Goal: Task Accomplishment & Management: Manage account settings

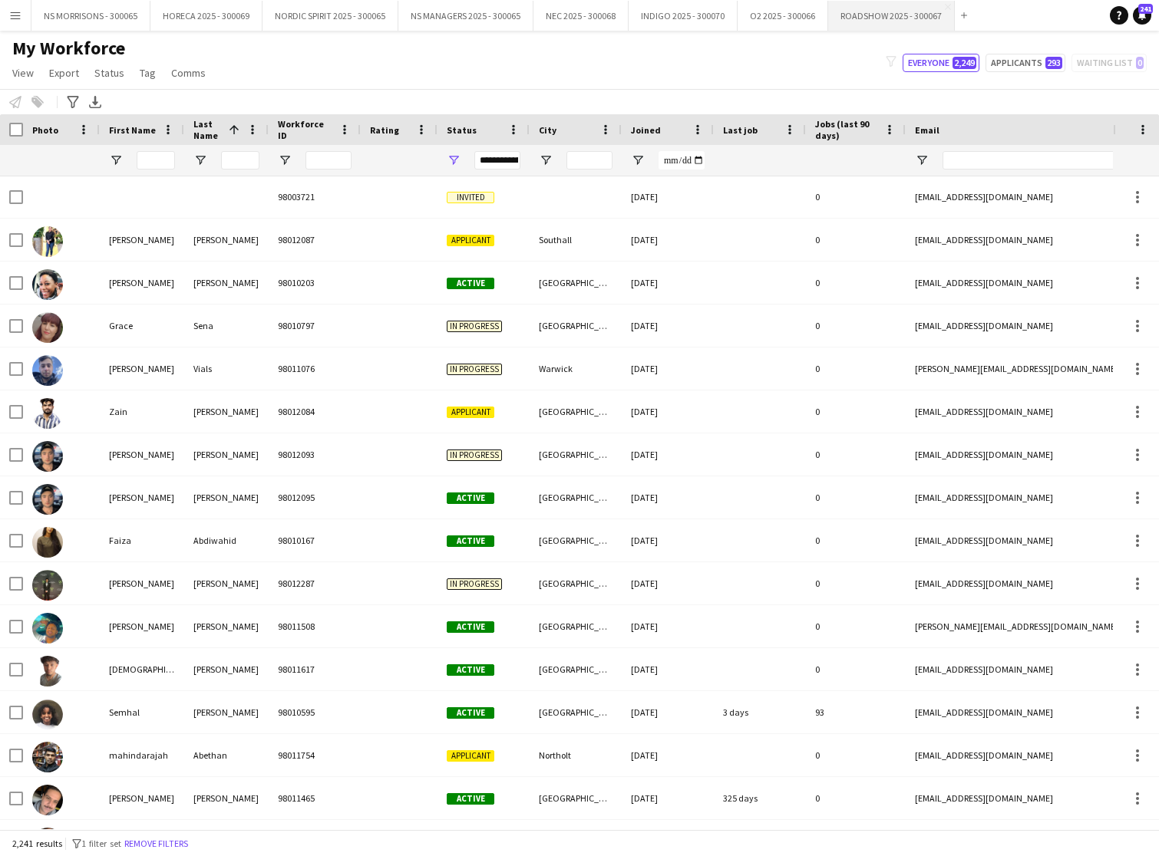
click at [849, 20] on button "ROADSHOW 2025 - 300067 Close" at bounding box center [891, 16] width 127 height 30
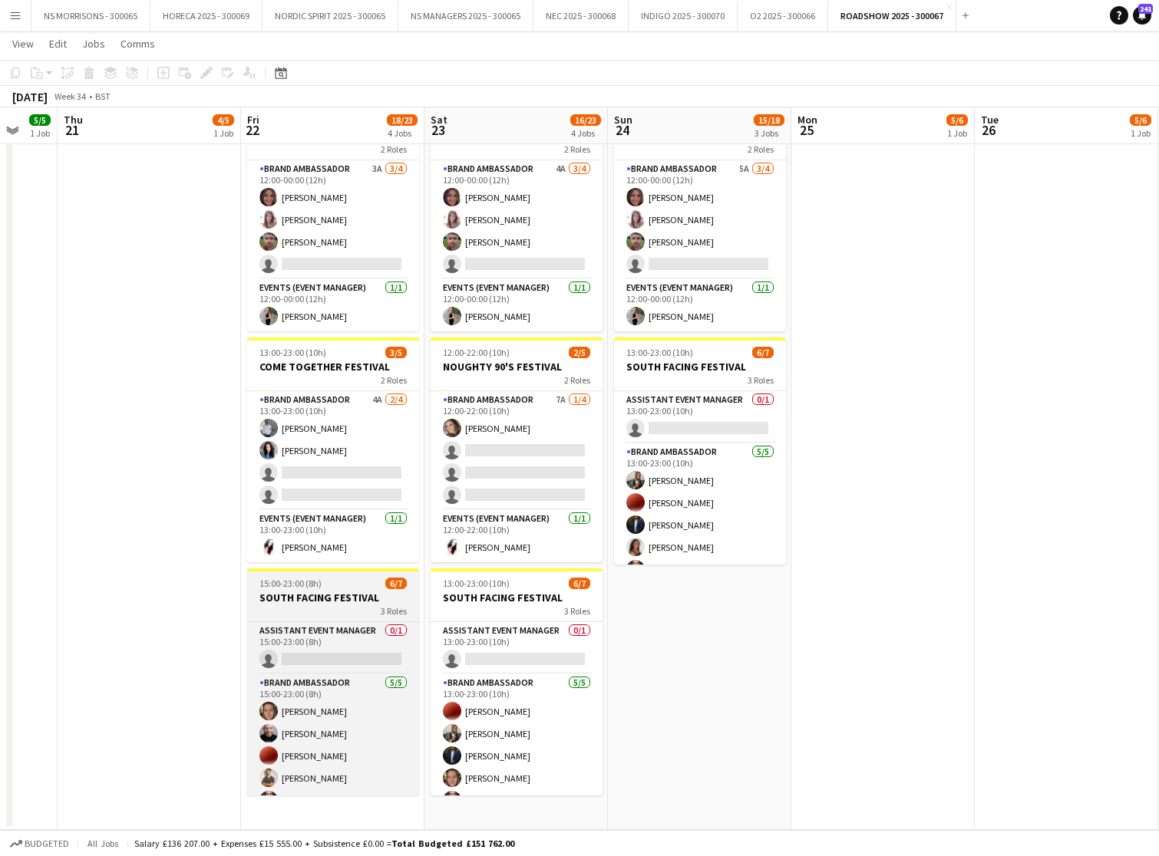
scroll to position [305, 0]
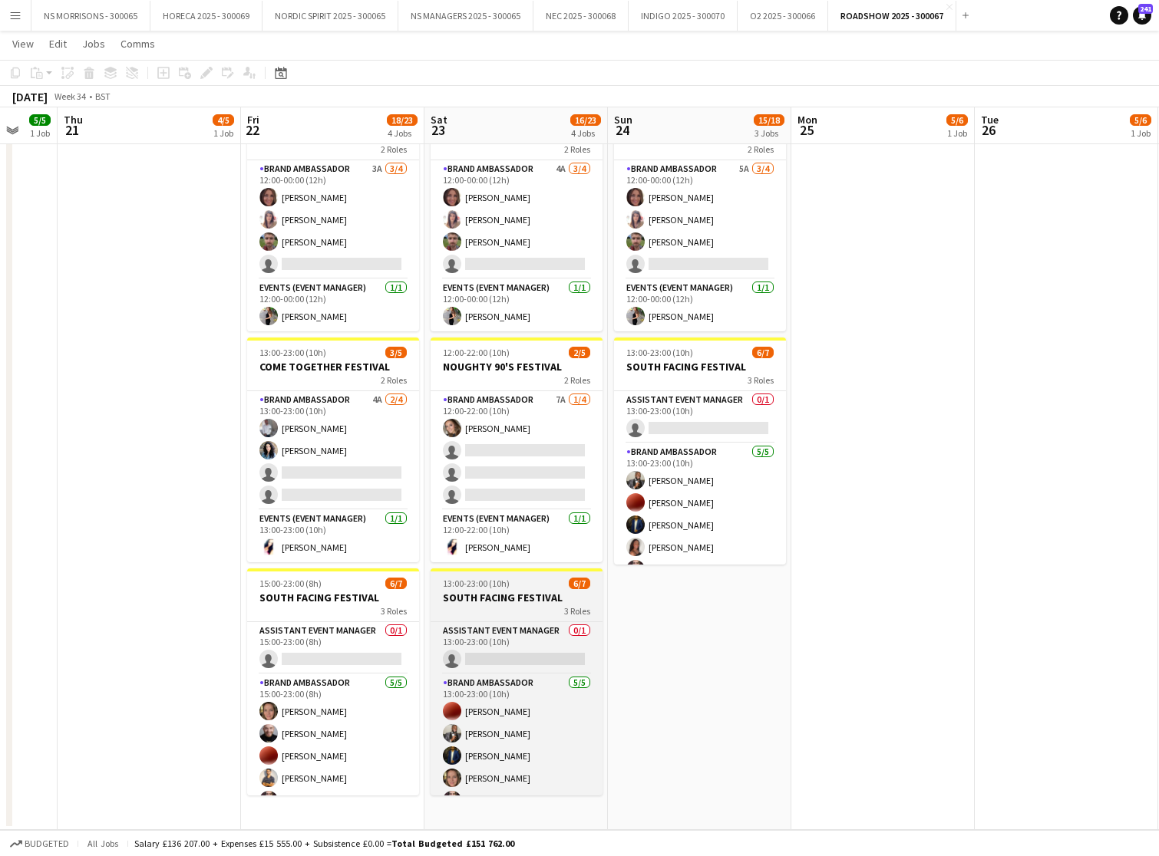
drag, startPoint x: 358, startPoint y: 589, endPoint x: 506, endPoint y: 593, distance: 148.1
click at [358, 589] on app-job-card "15:00-23:00 (8h) 6/7 SOUTH FACING FESTIVAL 3 Roles Assistant Event Manager 0/1 …" at bounding box center [333, 682] width 172 height 227
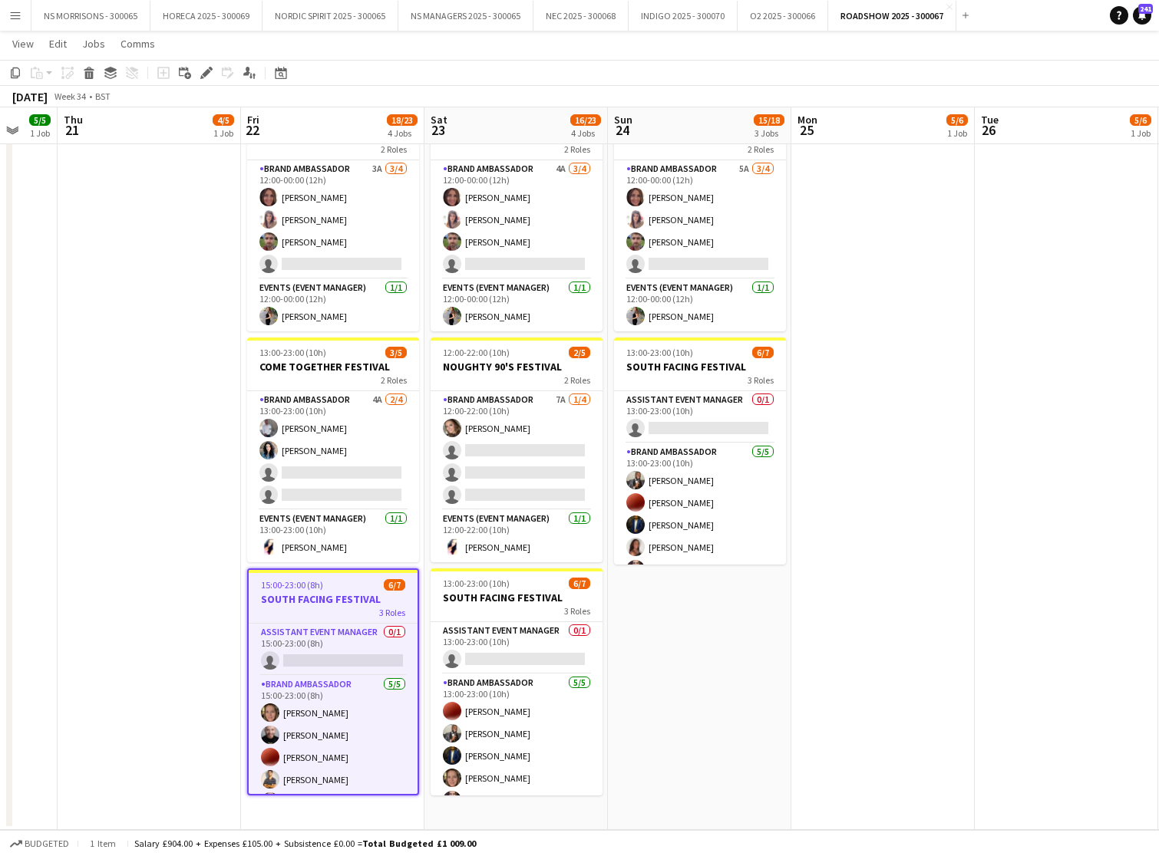
drag, startPoint x: 510, startPoint y: 590, endPoint x: 532, endPoint y: 575, distance: 26.4
click at [513, 589] on app-calendar-viewport "Mon 18 Tue 19 Wed 20 5/5 1 Job Thu 21 4/5 1 Job Fri 22 18/23 4 Jobs Sat 23 16/2…" at bounding box center [579, 292] width 1159 height 1075
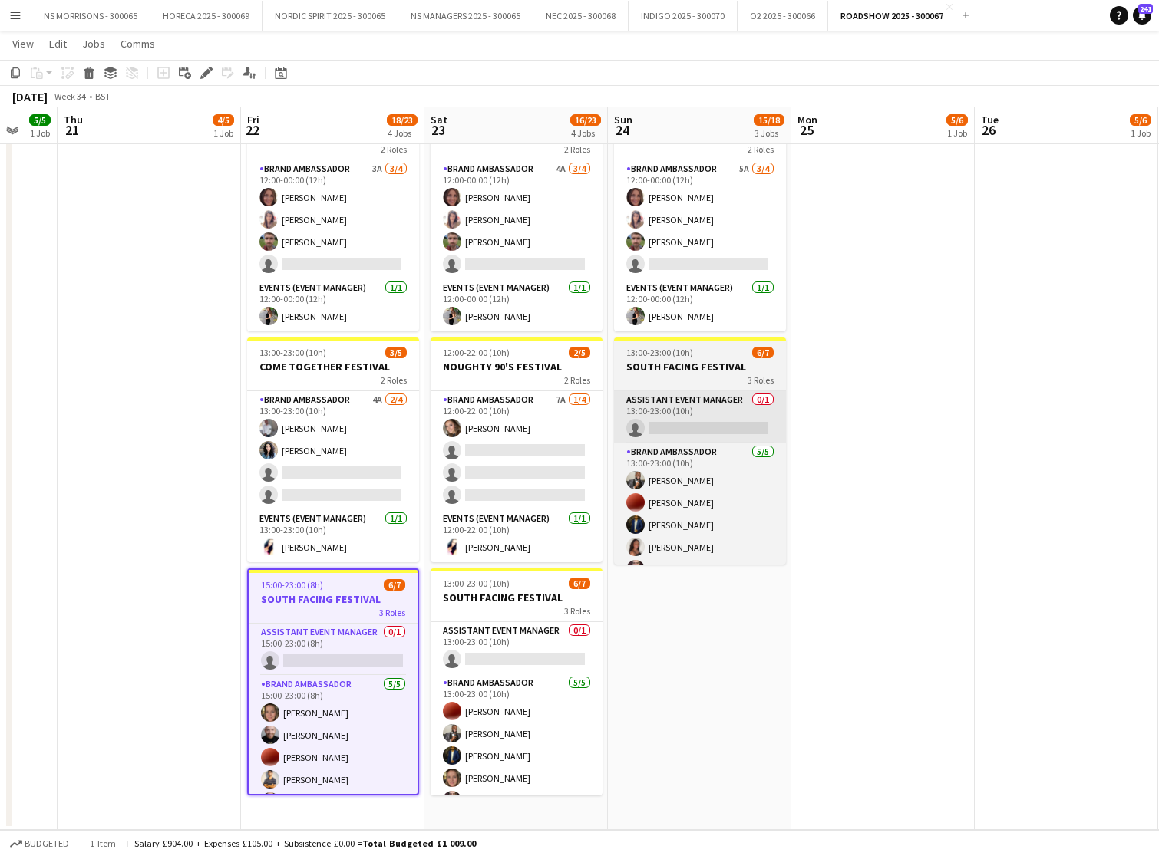
scroll to position [0, 486]
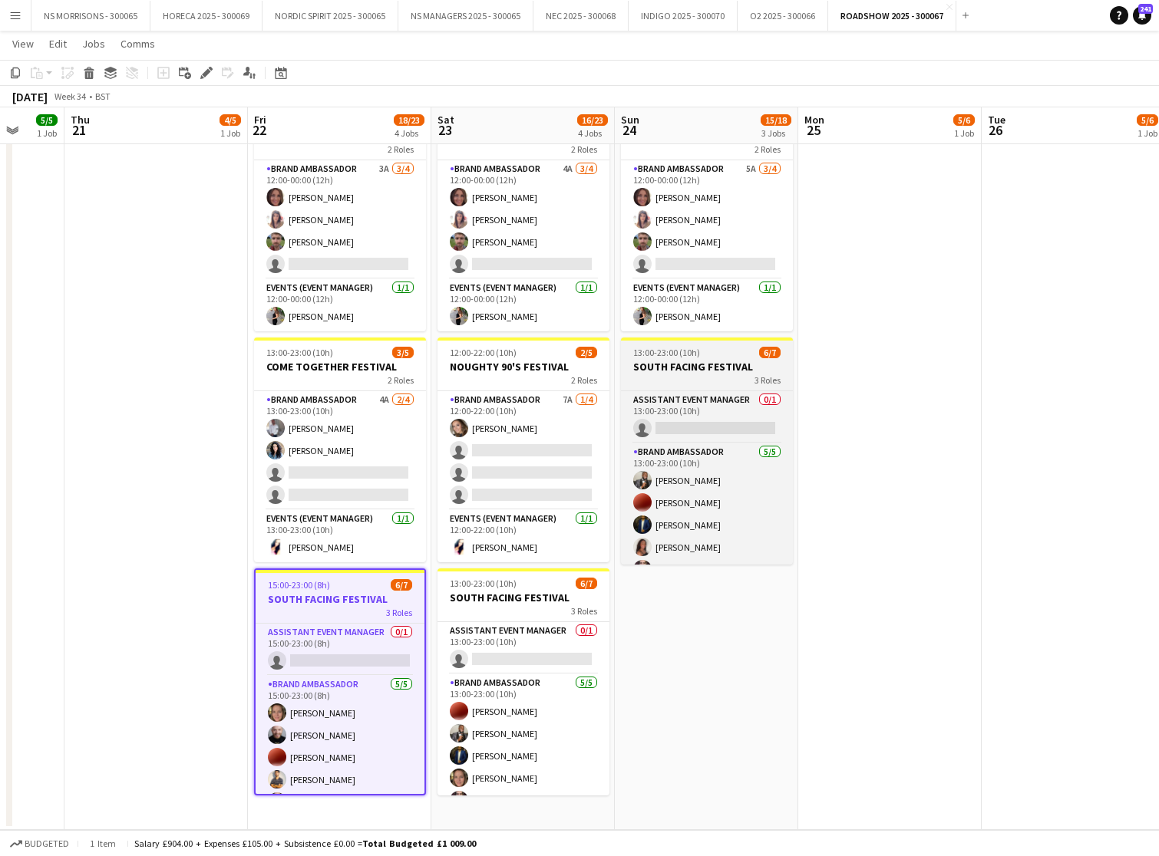
click at [694, 353] on span "13:00-23:00 (10h)" at bounding box center [666, 353] width 67 height 12
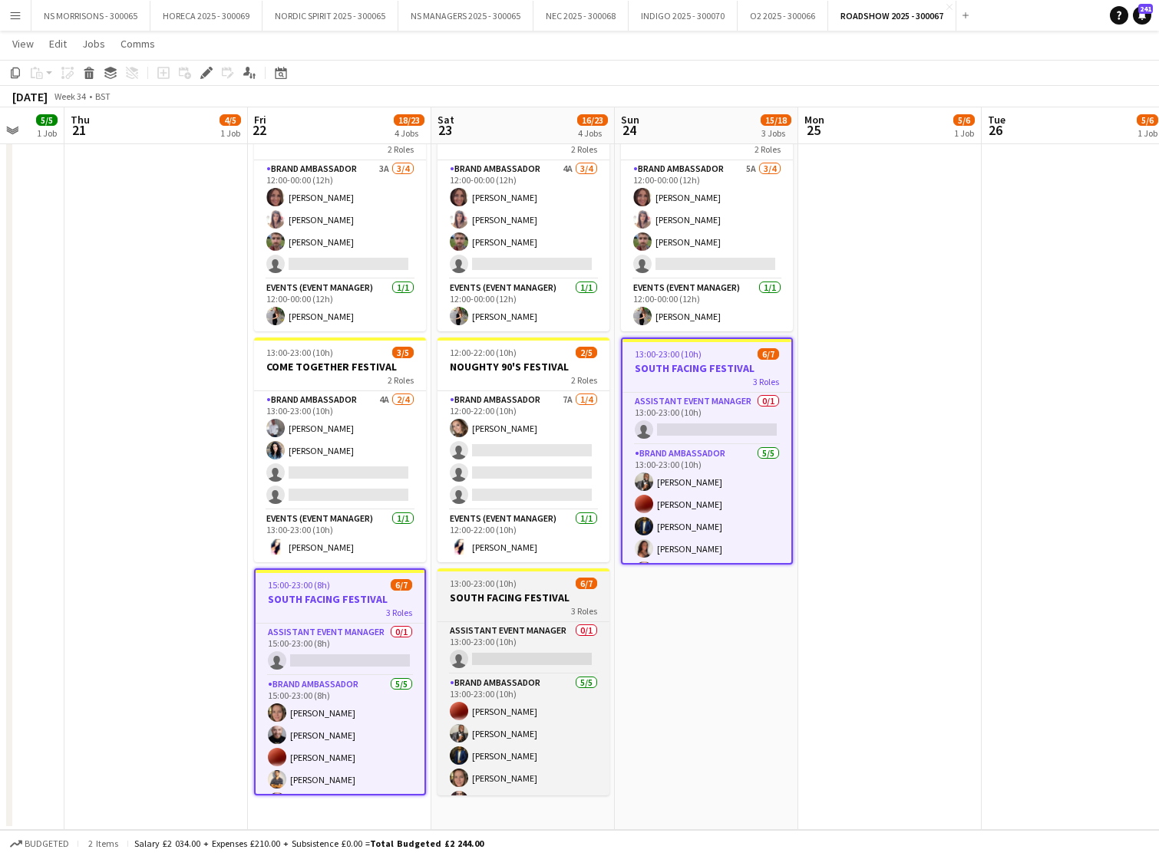
click at [527, 573] on app-job-card "13:00-23:00 (10h) 6/7 SOUTH FACING FESTIVAL 3 Roles Assistant Event Manager 0/1…" at bounding box center [523, 682] width 172 height 227
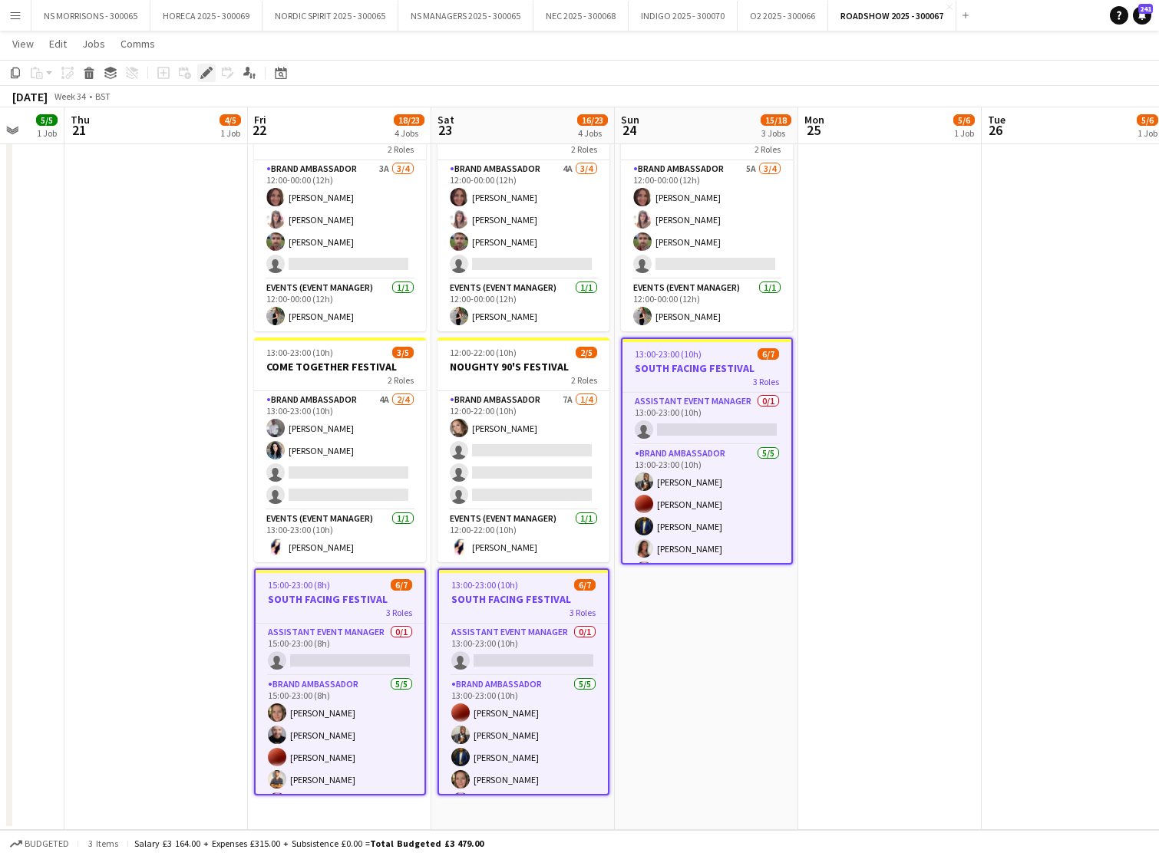
click at [201, 77] on icon at bounding box center [202, 77] width 4 height 4
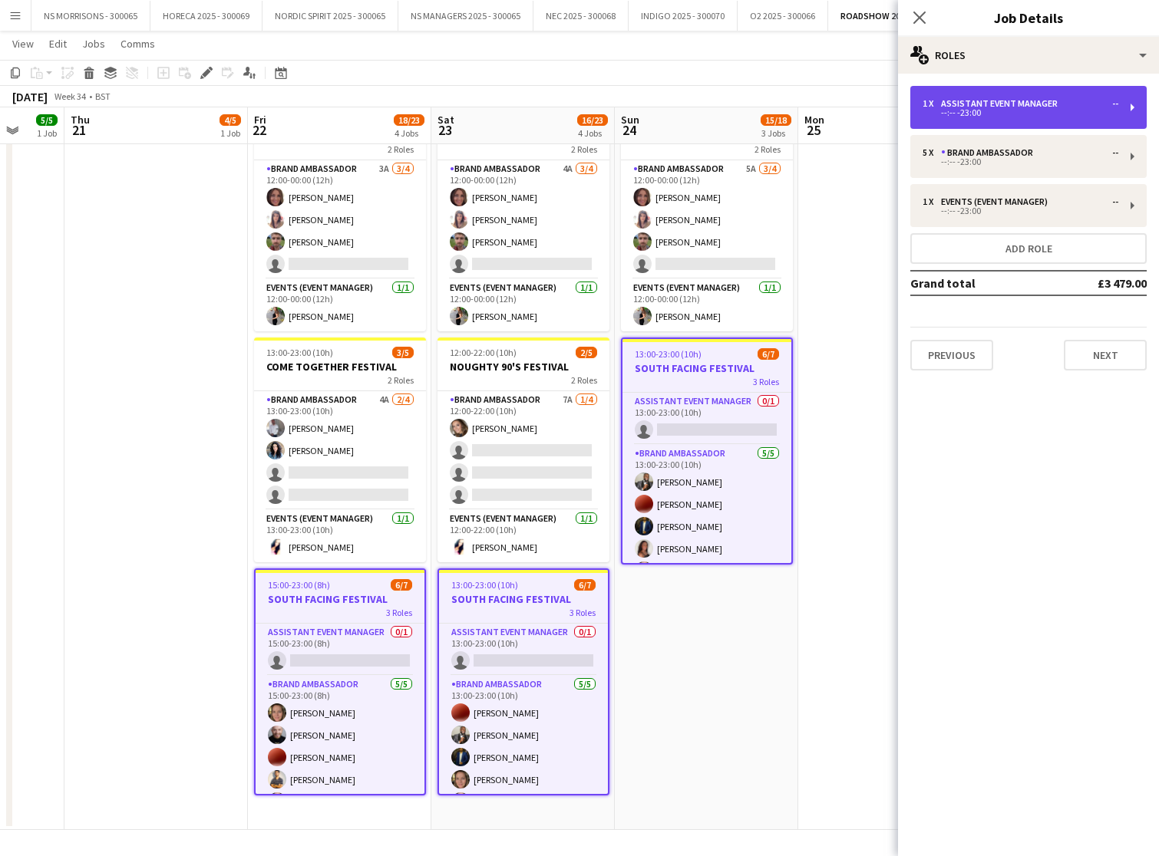
click at [1079, 113] on div "--:-- -23:00" at bounding box center [1020, 113] width 196 height 8
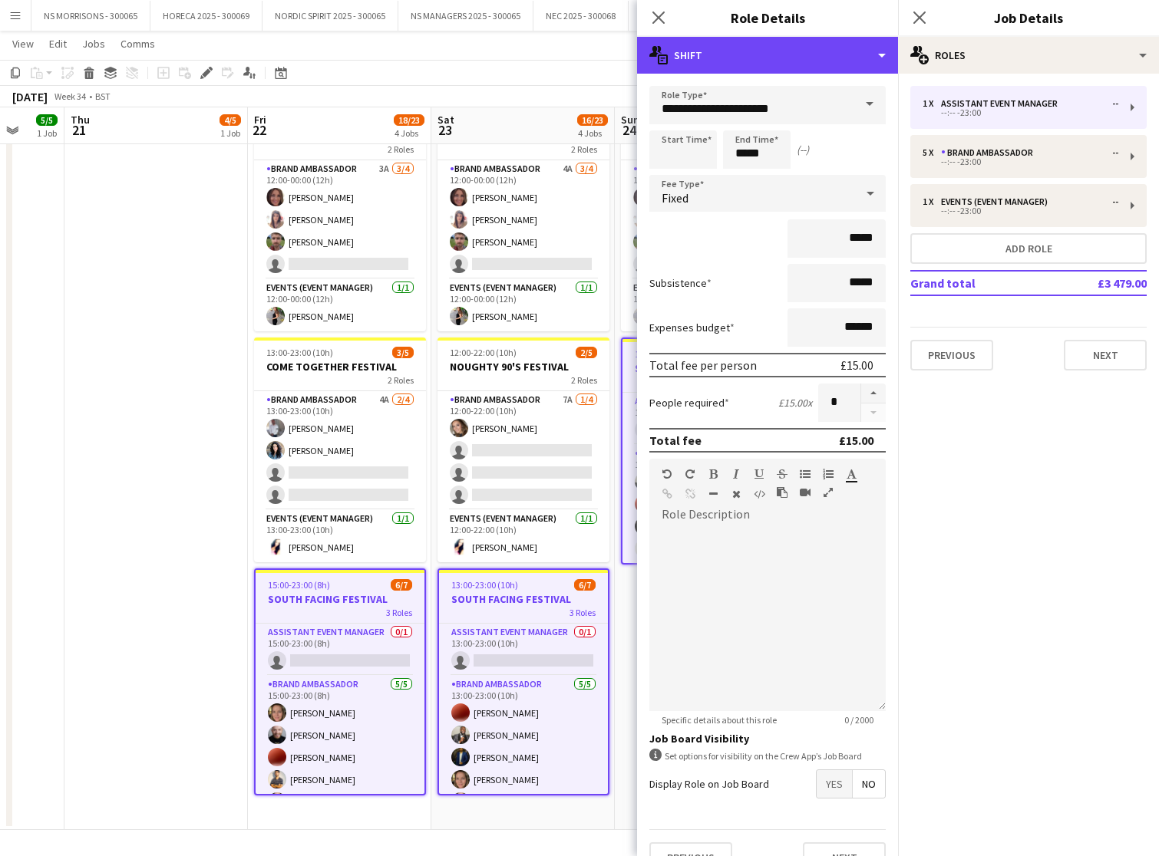
drag, startPoint x: 823, startPoint y: 58, endPoint x: 821, endPoint y: 97, distance: 39.2
click at [823, 58] on div "multiple-actions-text Shift" at bounding box center [767, 55] width 261 height 37
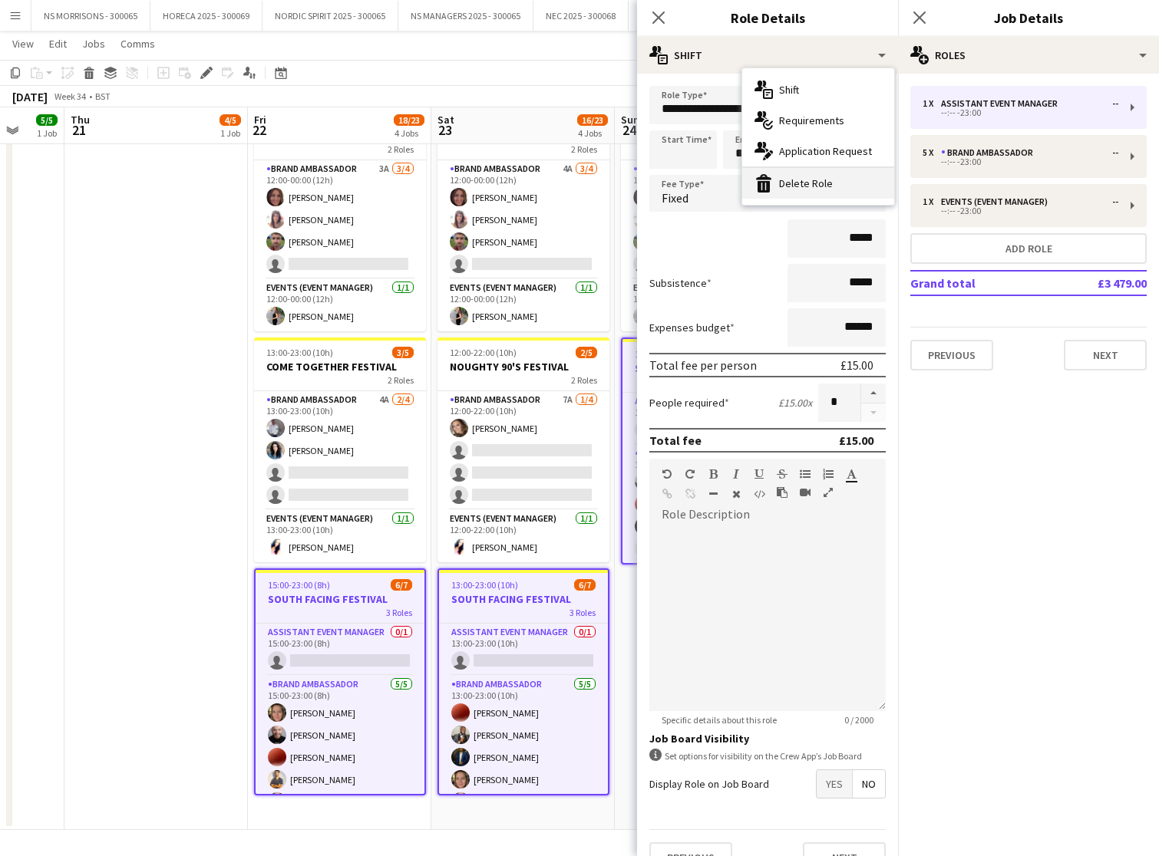
click at [810, 181] on div "bin-2 Delete Role" at bounding box center [818, 183] width 152 height 31
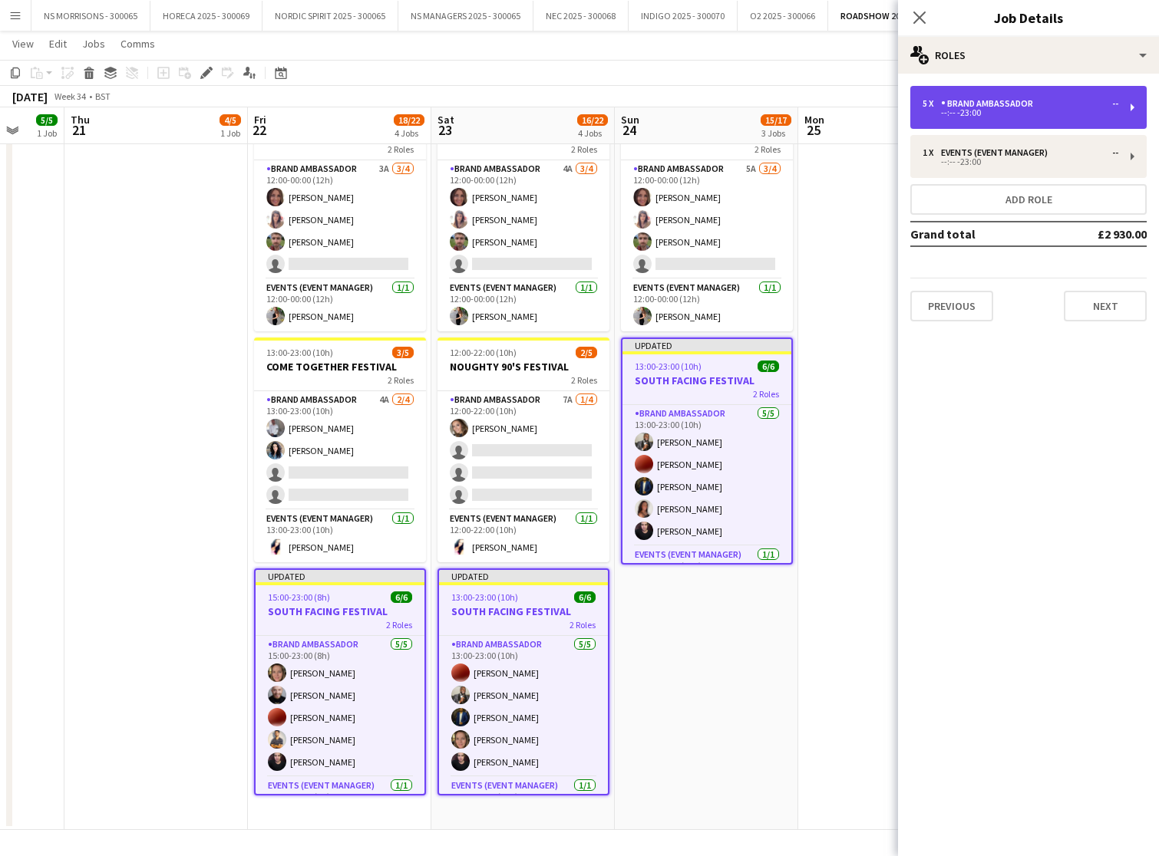
click at [981, 101] on div "Brand Ambassador" at bounding box center [990, 103] width 98 height 11
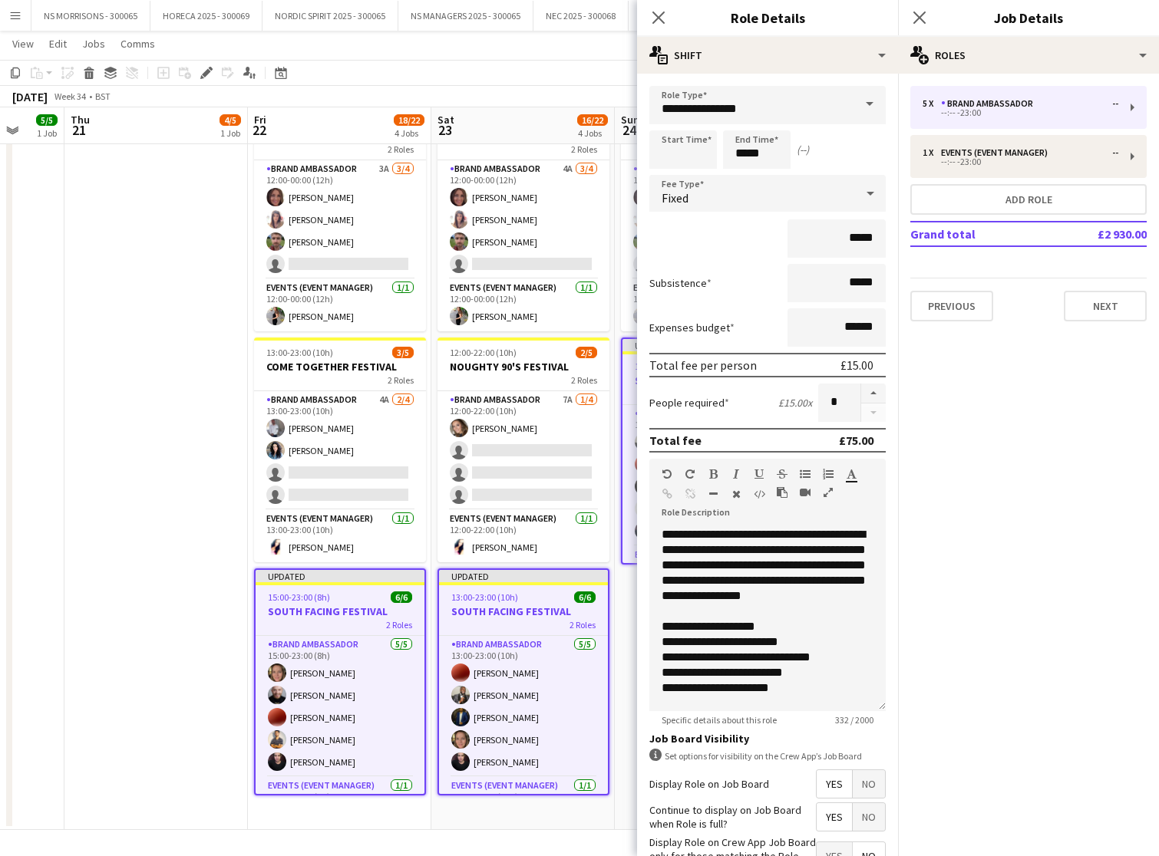
drag, startPoint x: 876, startPoint y: 389, endPoint x: 856, endPoint y: 387, distance: 19.3
click at [864, 388] on button "button" at bounding box center [873, 394] width 25 height 20
type input "*"
click at [148, 384] on app-date-cell "12:00-00:00 (12h) (Fri) 4/5 LOST VILLAGE 2 Roles Brand Ambassador 5A [DATE] 12:…" at bounding box center [155, 348] width 183 height 963
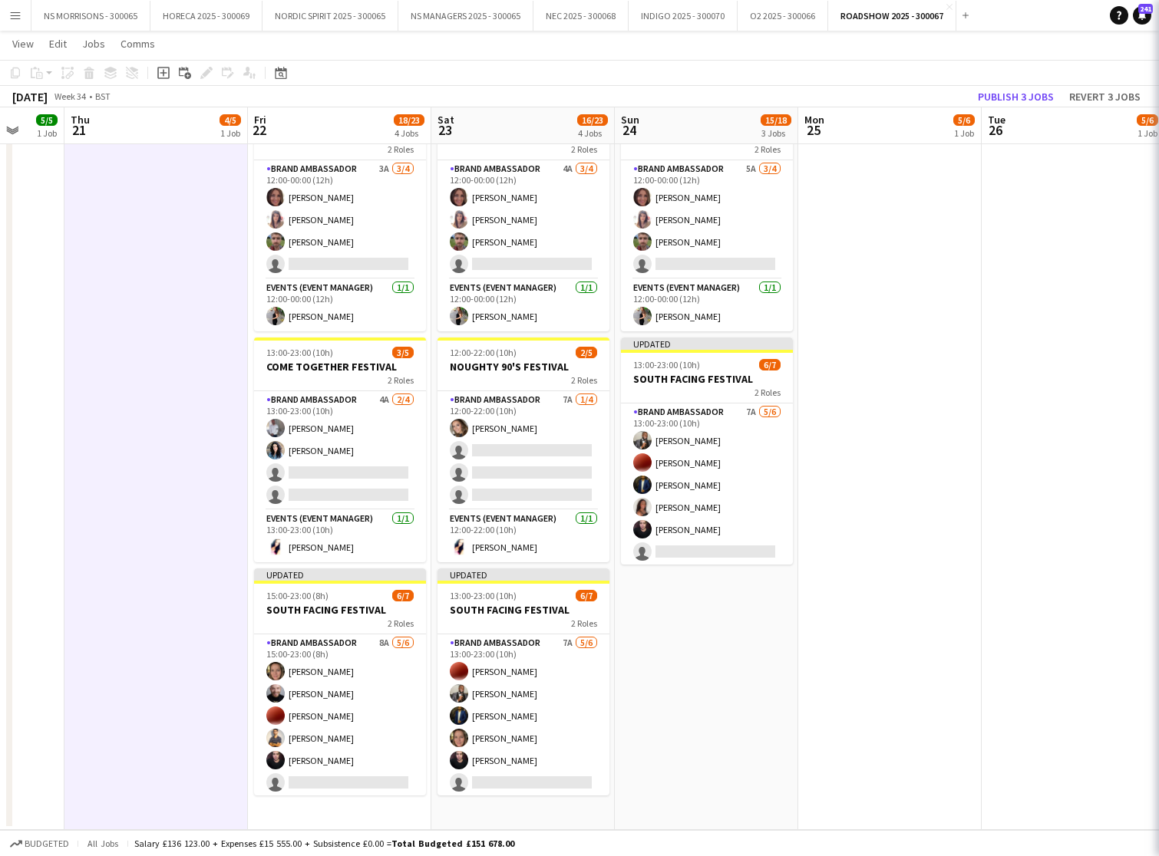
scroll to position [0, 485]
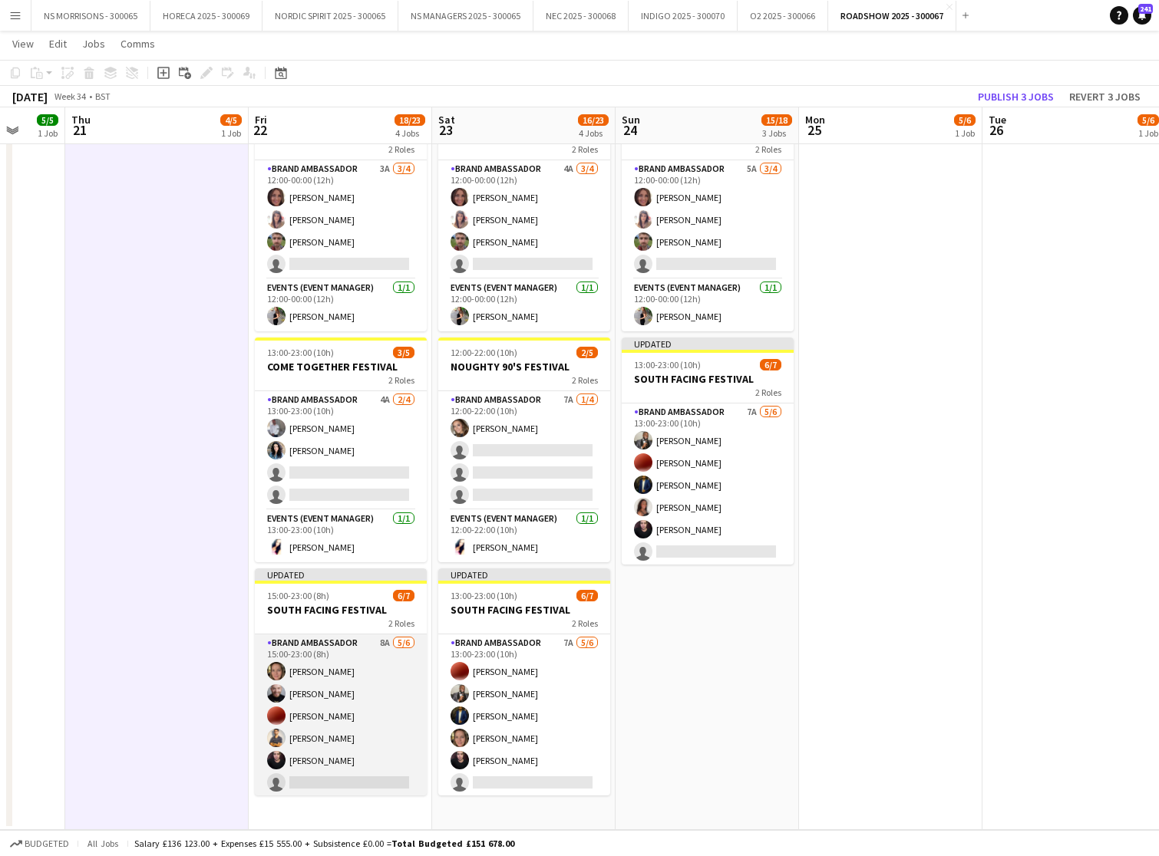
drag, startPoint x: 350, startPoint y: 744, endPoint x: 371, endPoint y: 744, distance: 21.5
click at [350, 744] on app-card-role "Brand Ambassador 8A [DATE] 15:00-23:00 (8h) [PERSON_NAME] [PERSON_NAME] [PERSON…" at bounding box center [341, 716] width 172 height 163
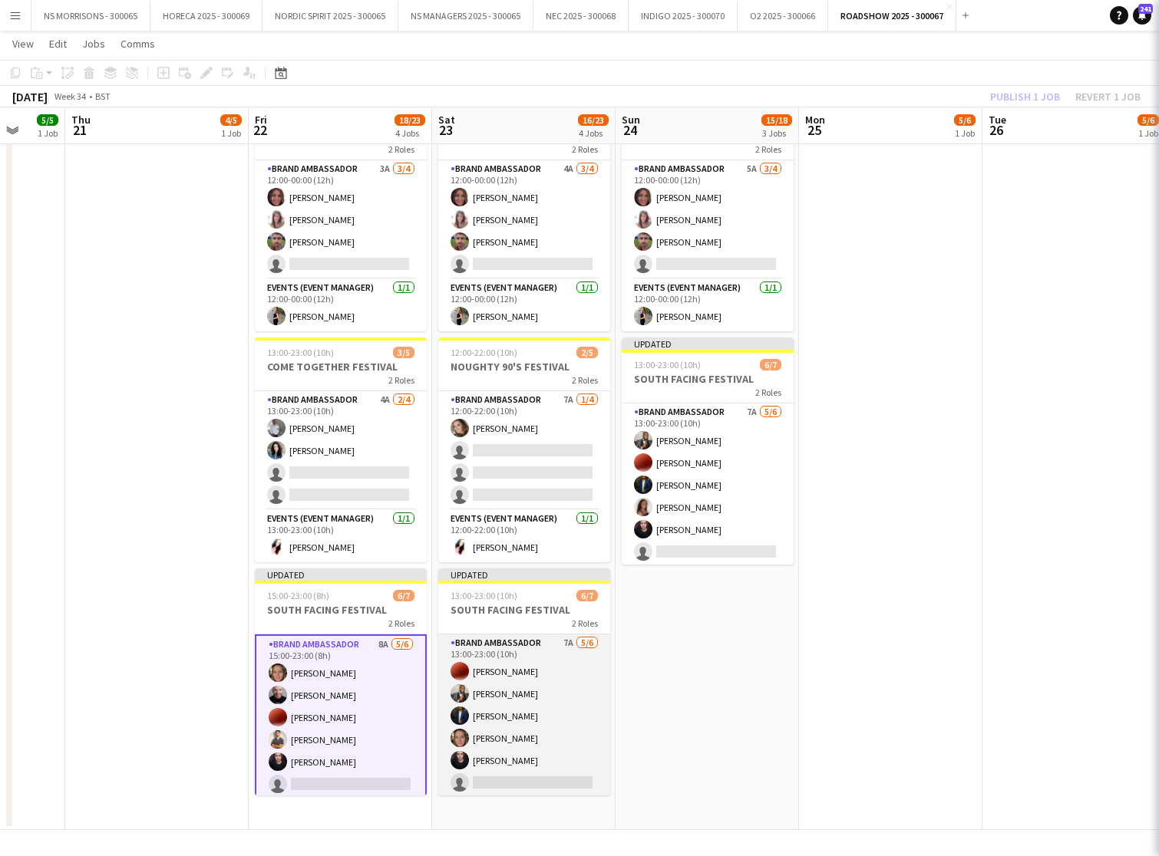
click at [503, 739] on app-card-role "Brand Ambassador 7A [DATE] 13:00-23:00 (10h) [PERSON_NAME] [PERSON_NAME] [PERSO…" at bounding box center [524, 716] width 172 height 163
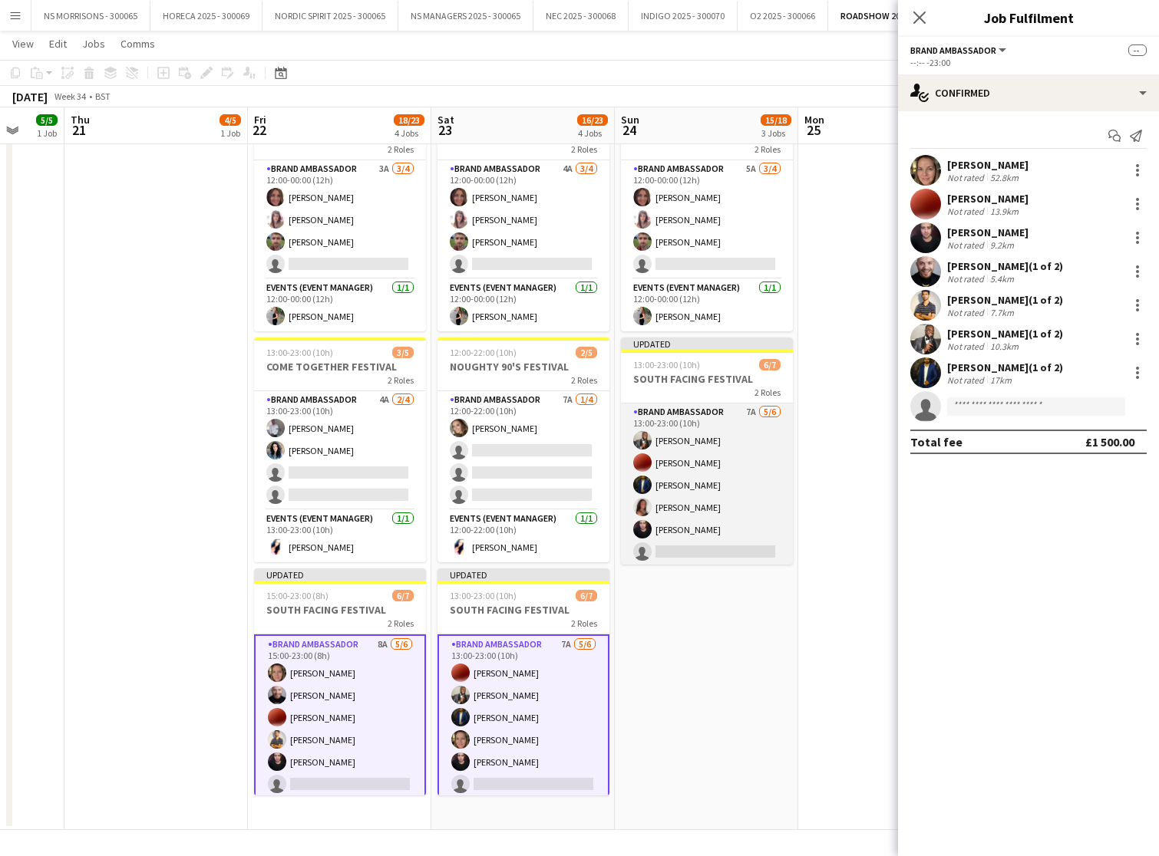
click at [672, 529] on app-card-role "Brand Ambassador 7A [DATE] 13:00-23:00 (10h) [PERSON_NAME] [PERSON_NAME] [PERSO…" at bounding box center [707, 485] width 172 height 163
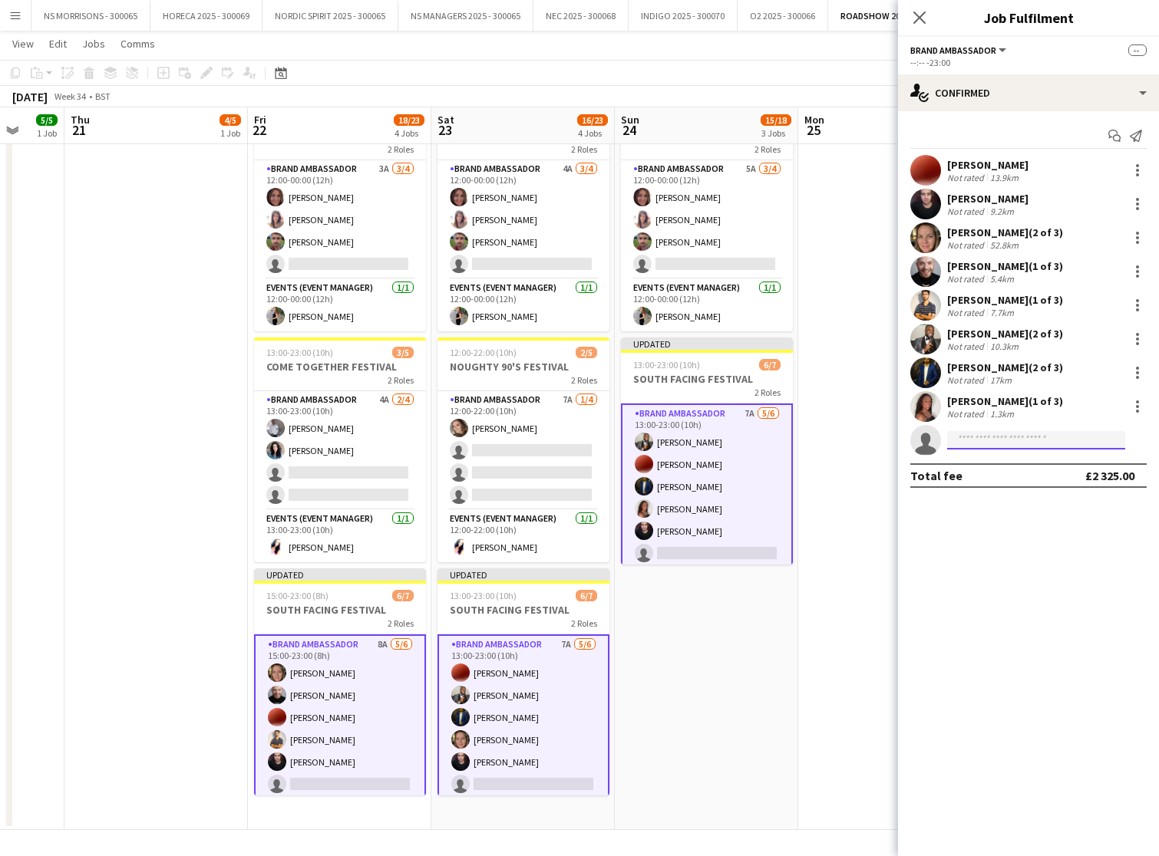
click at [976, 436] on input at bounding box center [1036, 440] width 178 height 18
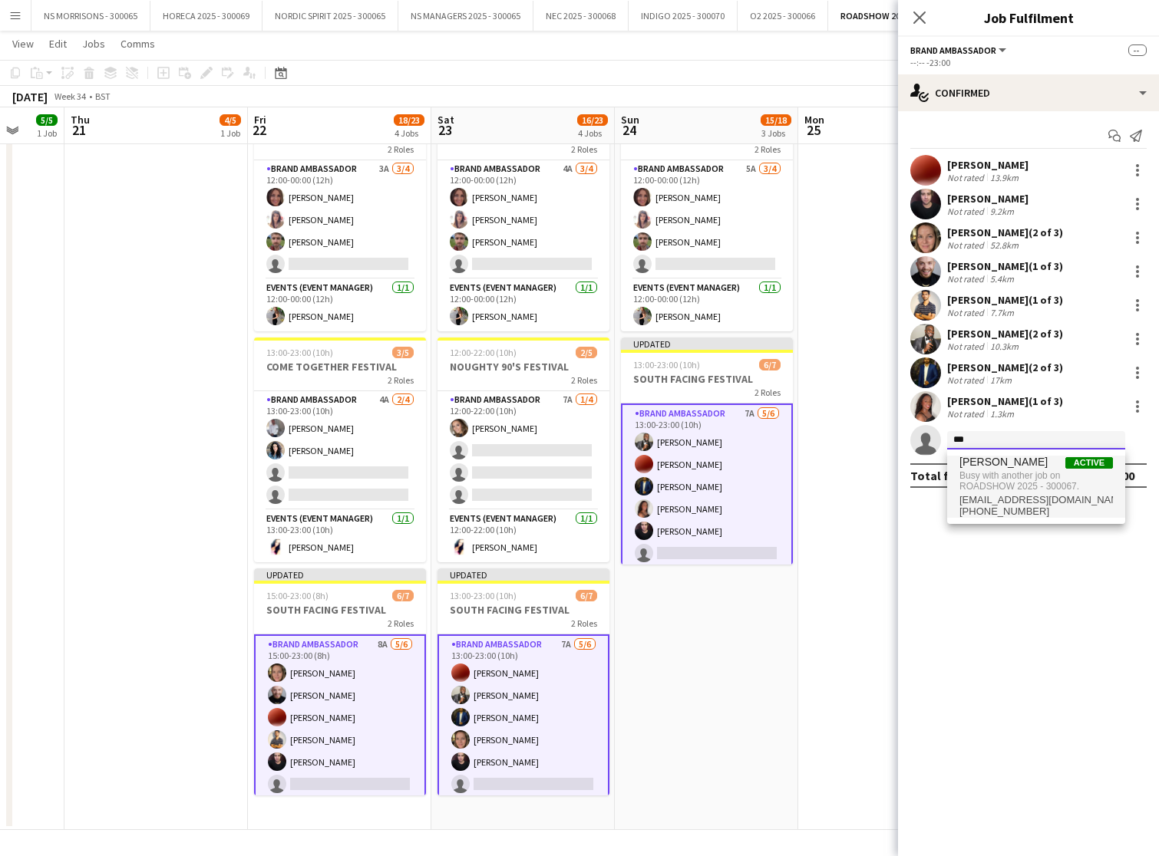
type input "***"
click at [997, 473] on span "Busy with another job on ROADSHOW 2025 - 300067." at bounding box center [1035, 481] width 153 height 25
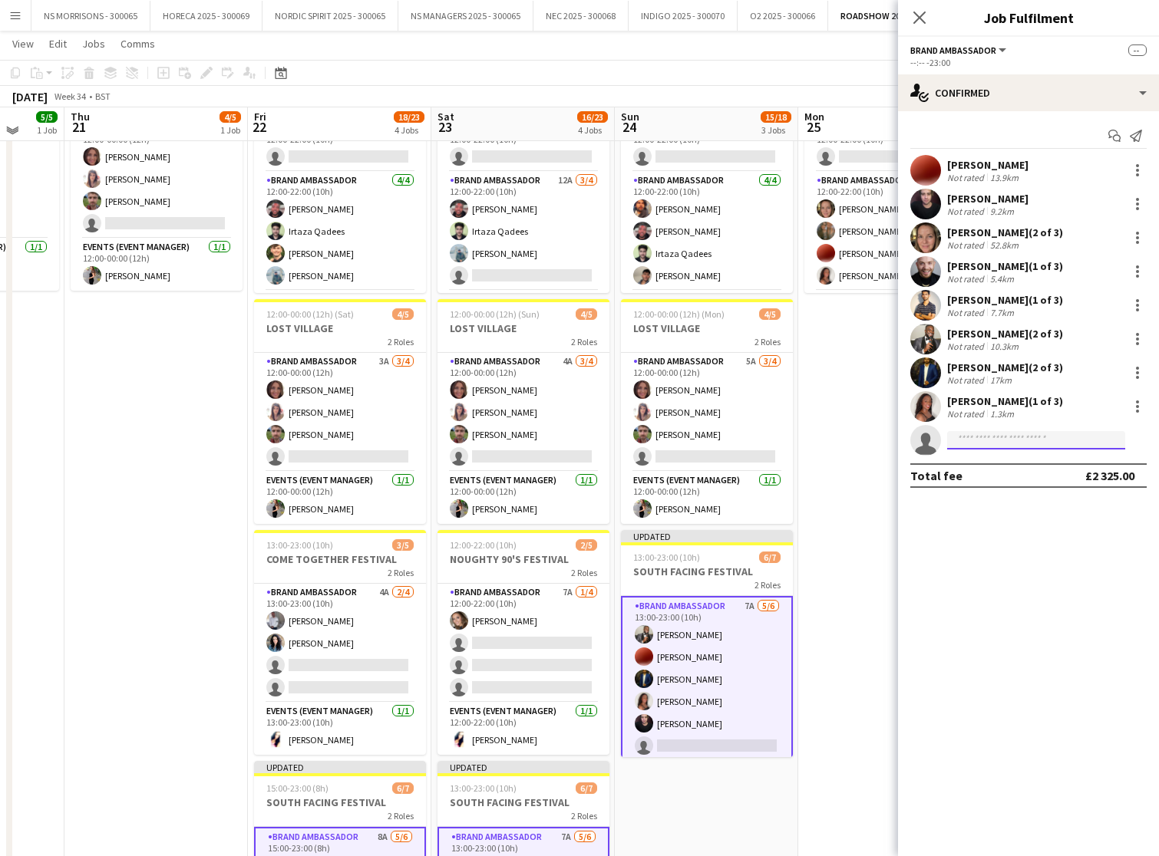
scroll to position [109, 0]
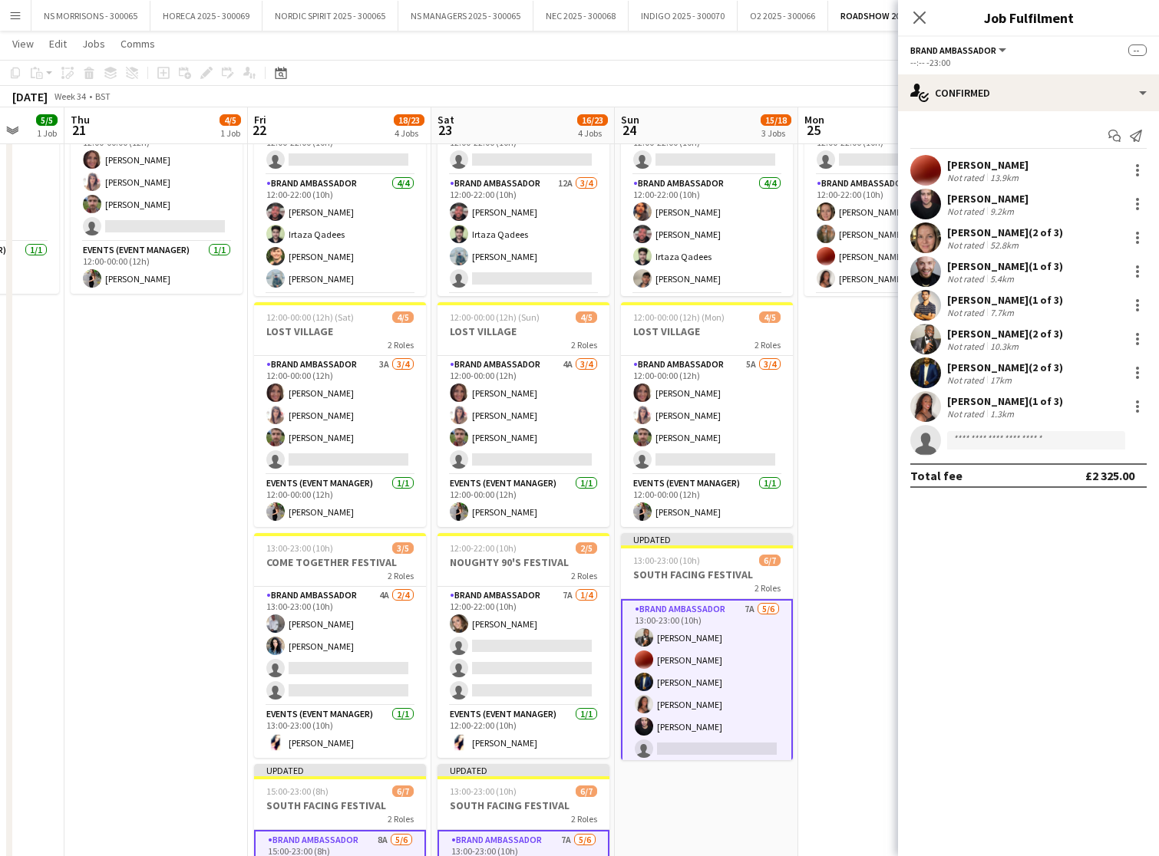
click at [15, 15] on app-icon "Menu" at bounding box center [15, 15] width 12 height 12
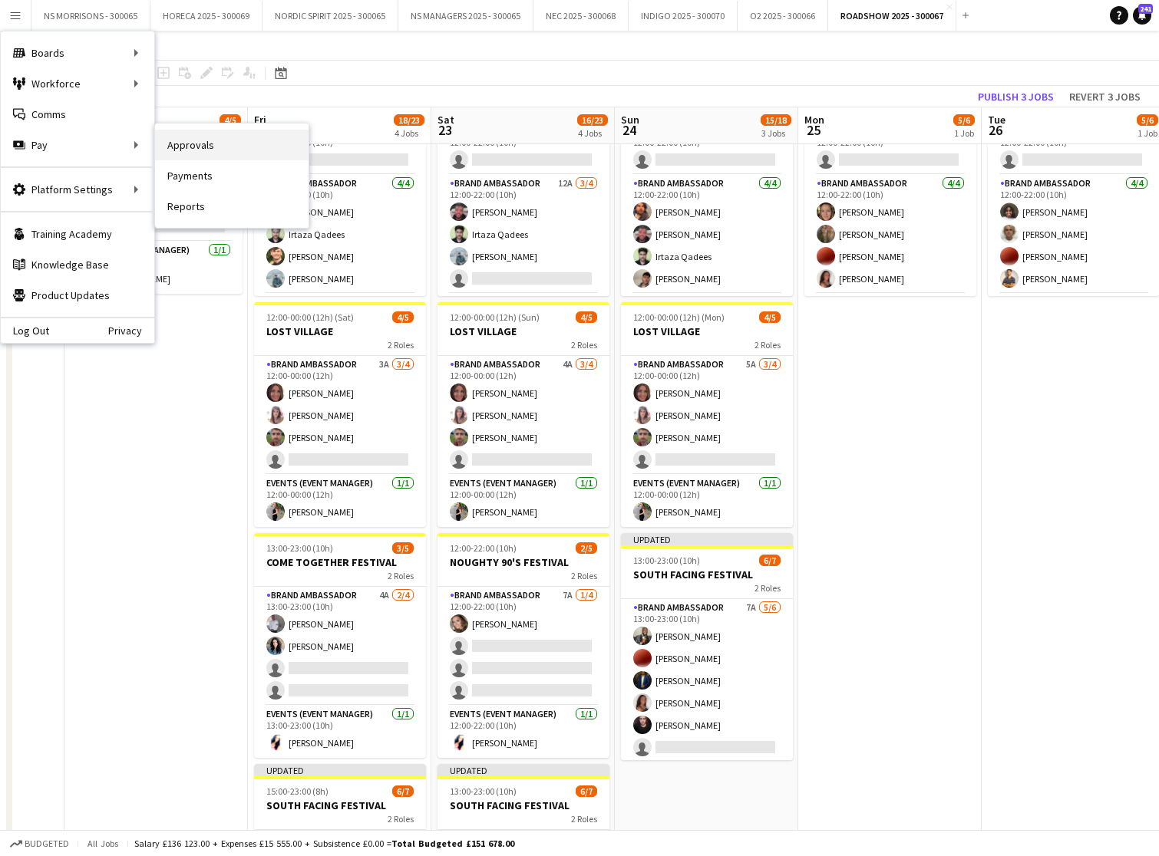
click at [189, 151] on link "Approvals" at bounding box center [231, 145] width 153 height 31
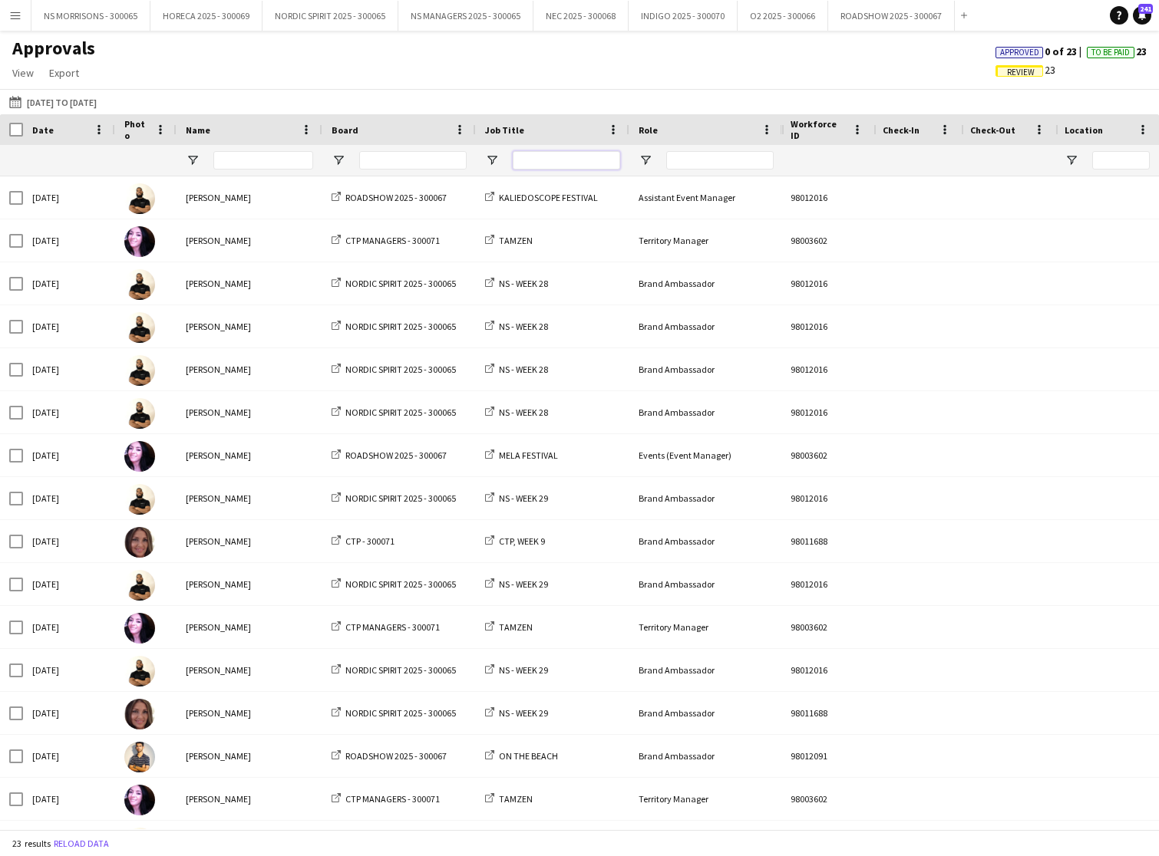
click at [565, 167] on input "Job Title Filter Input" at bounding box center [566, 160] width 107 height 18
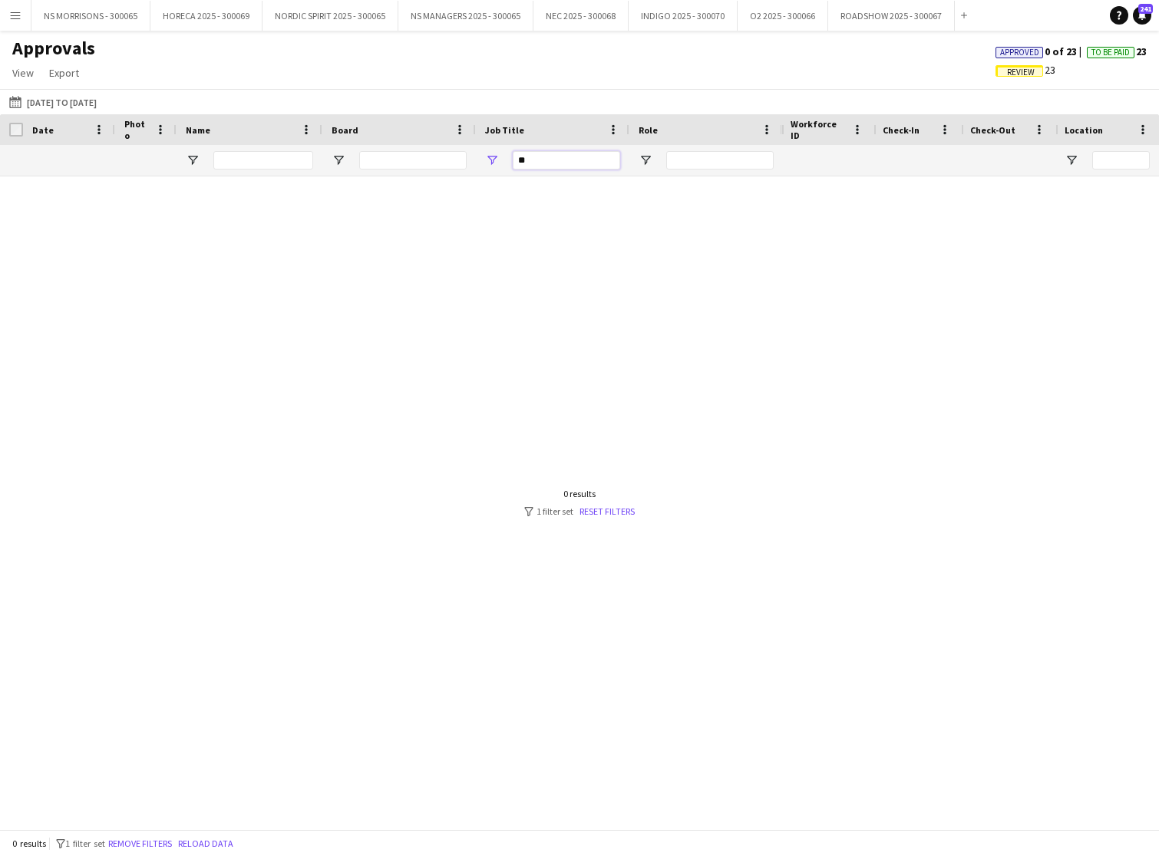
type input "*"
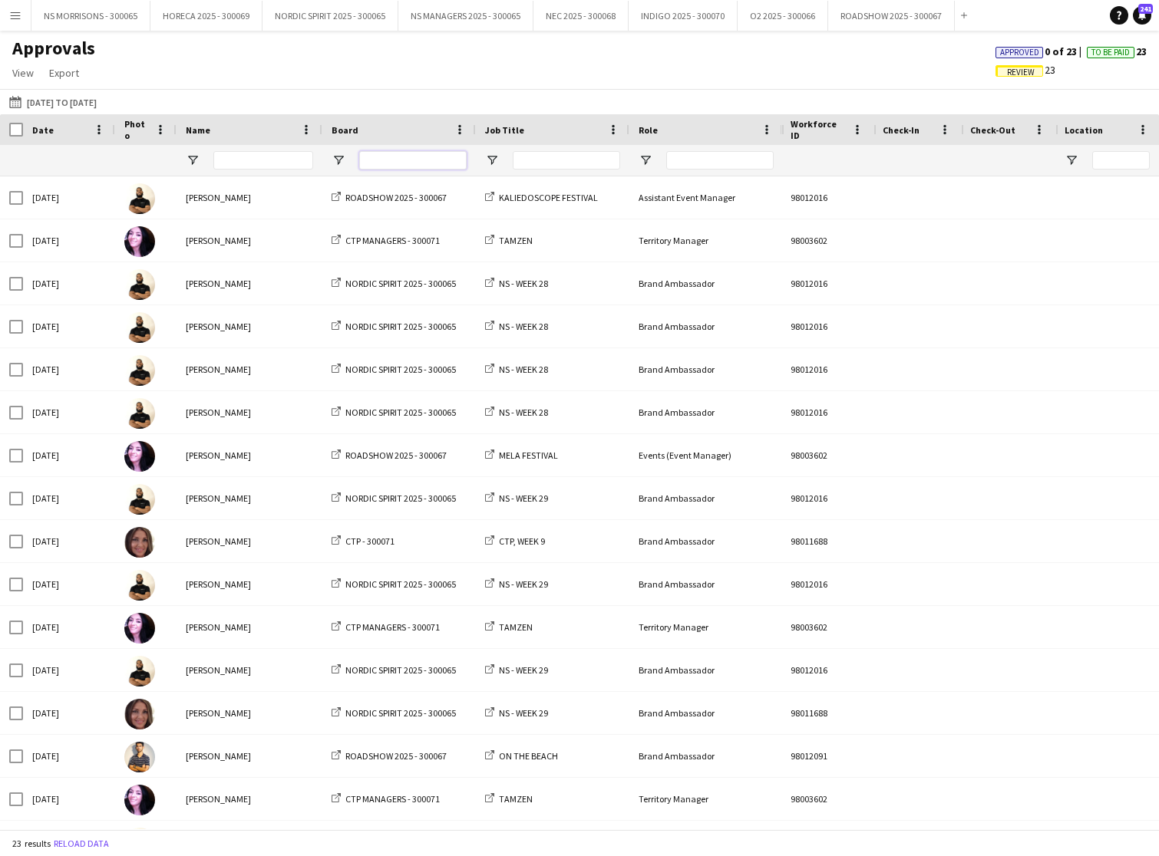
click at [422, 169] on input "Board Filter Input" at bounding box center [412, 160] width 107 height 18
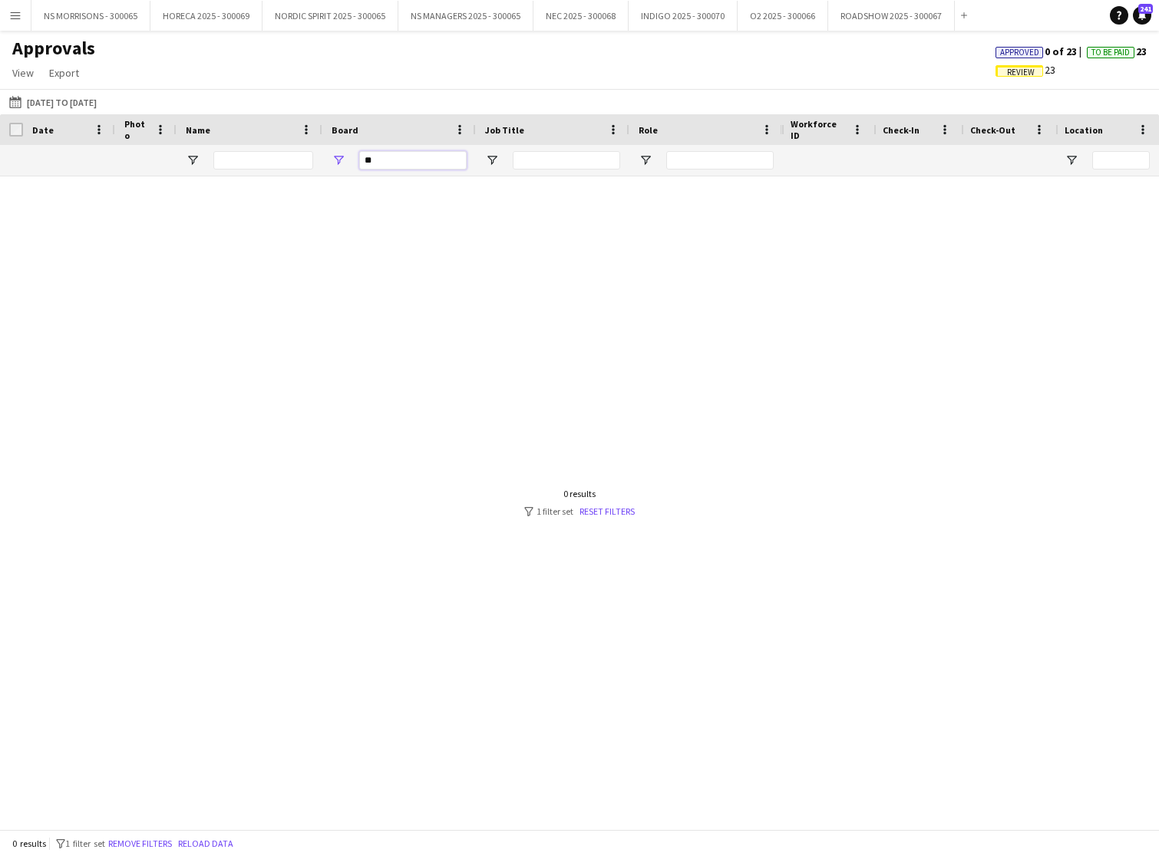
type input "*"
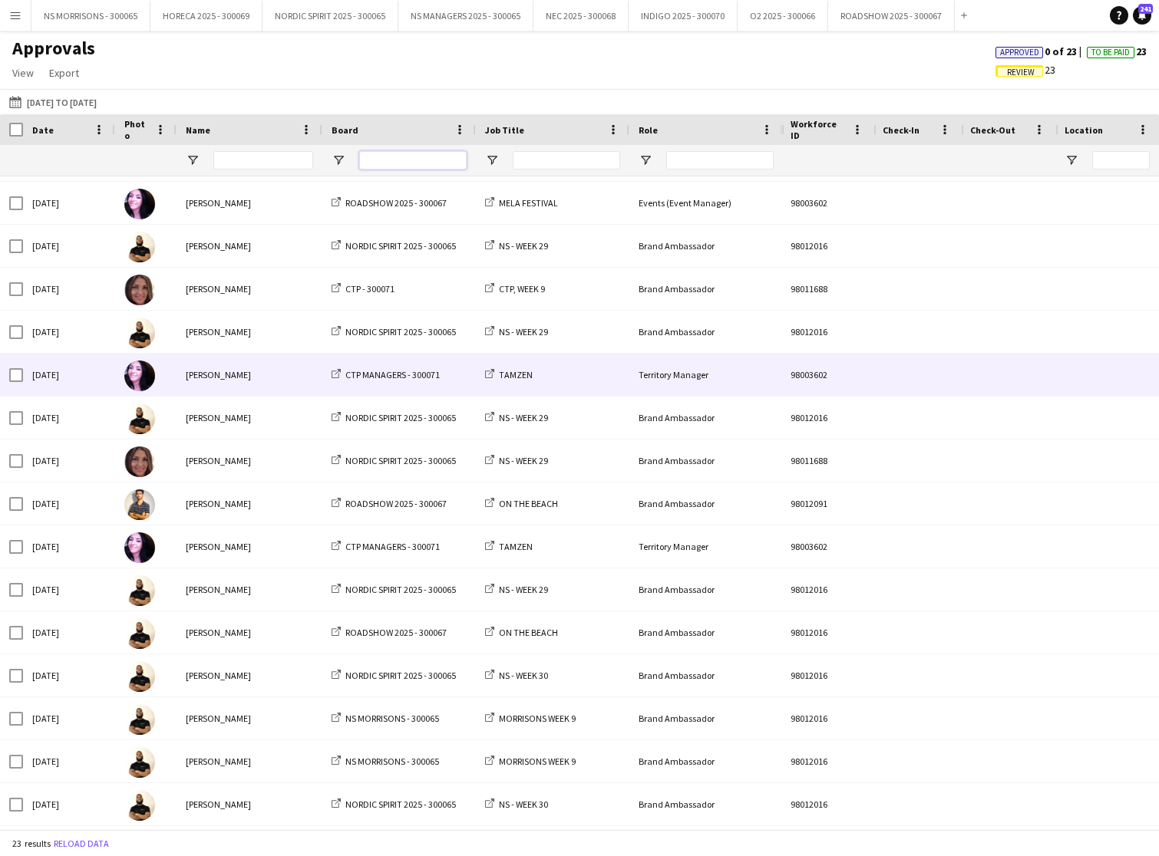
scroll to position [204, 0]
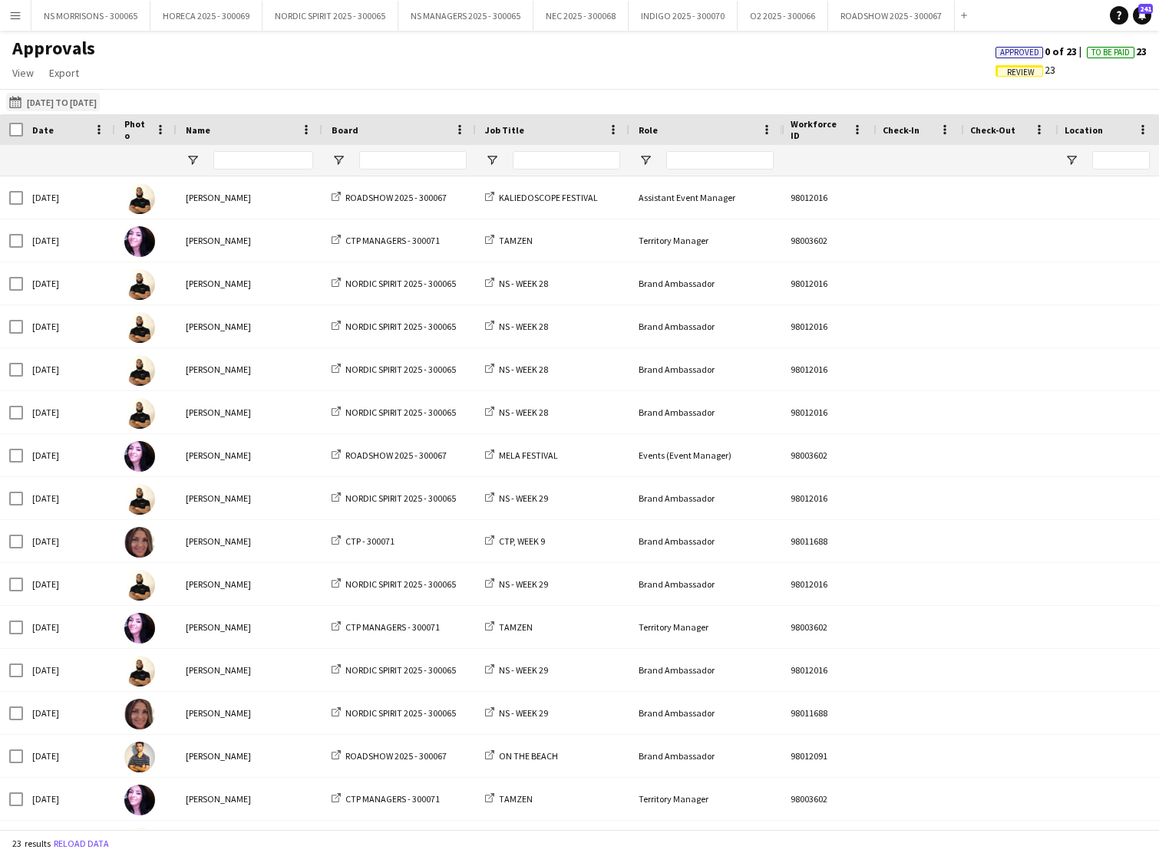
click at [61, 107] on button "[DATE] to [DATE] [DATE] to [DATE]" at bounding box center [53, 102] width 94 height 18
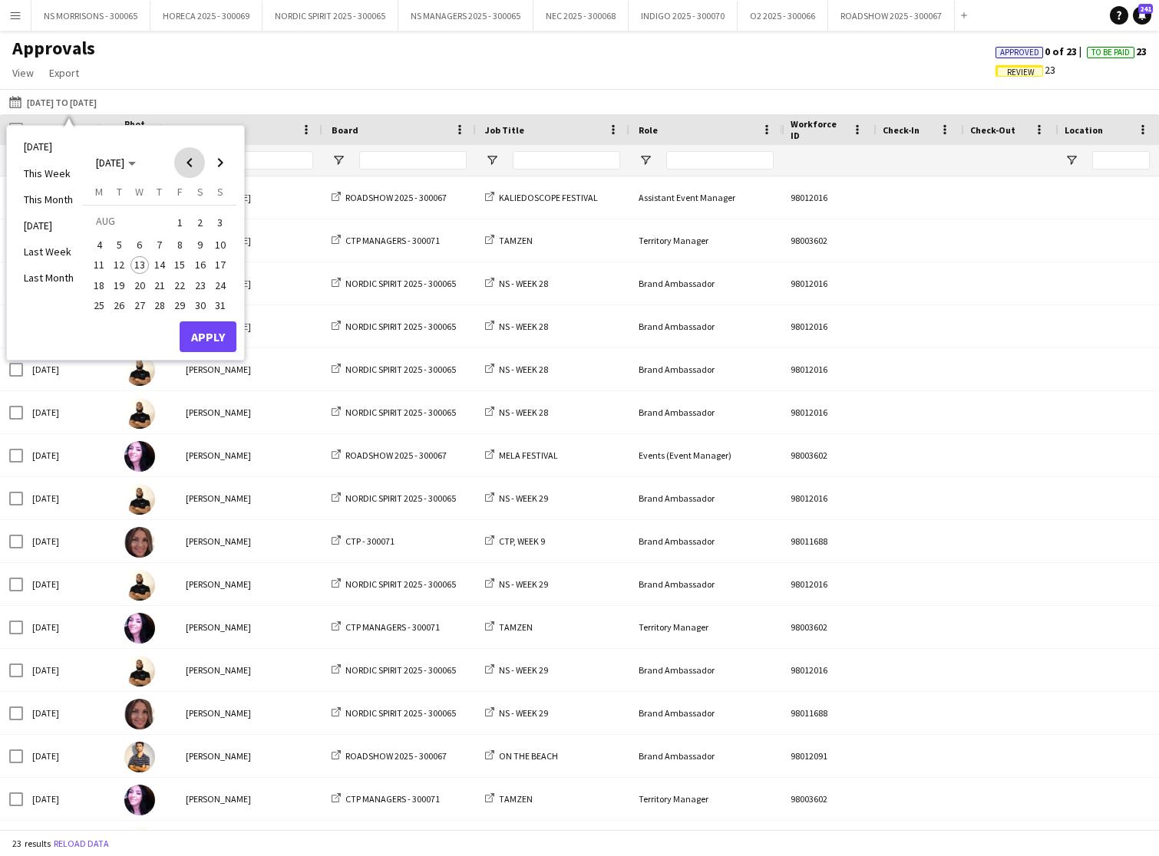
click at [177, 167] on span "Previous month" at bounding box center [189, 162] width 31 height 31
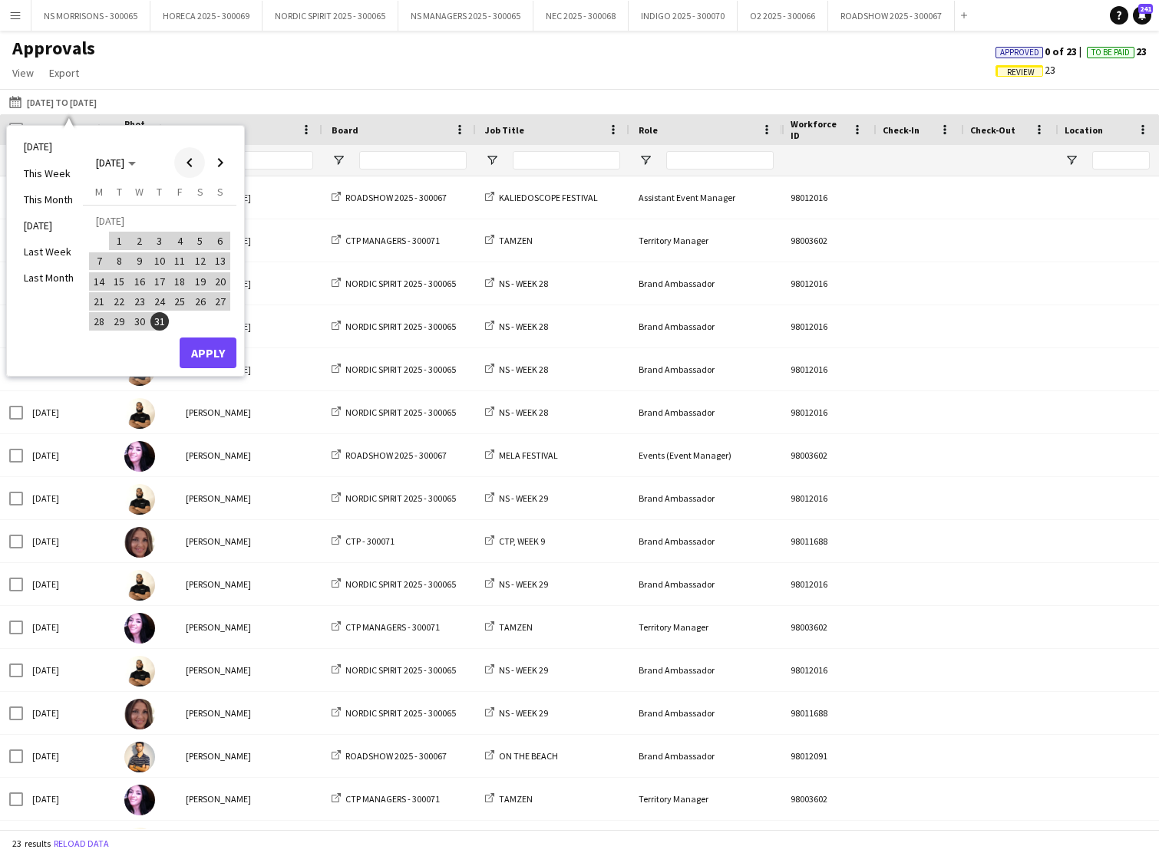
click at [177, 167] on span "Previous month" at bounding box center [189, 162] width 31 height 31
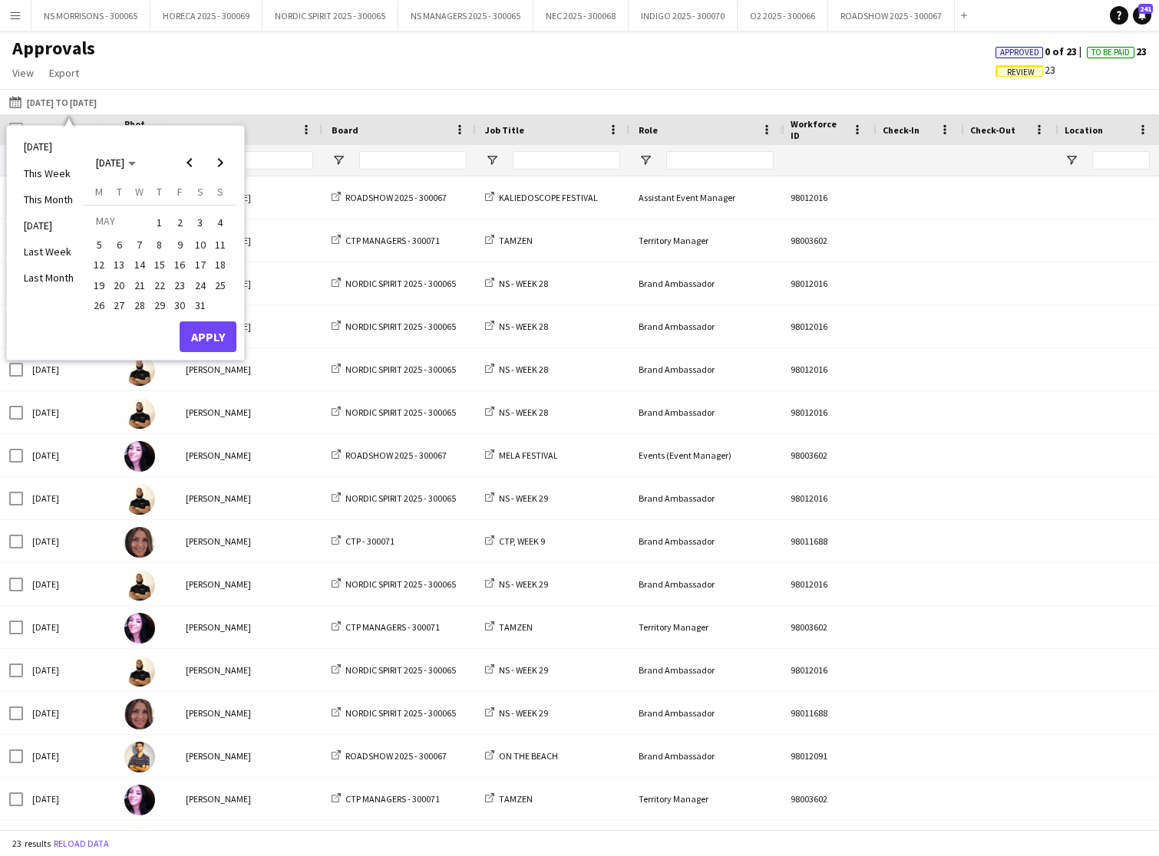
click at [155, 223] on span "1" at bounding box center [159, 222] width 18 height 21
click at [224, 165] on span "Next month" at bounding box center [220, 162] width 31 height 31
click at [214, 301] on span "31" at bounding box center [220, 305] width 18 height 18
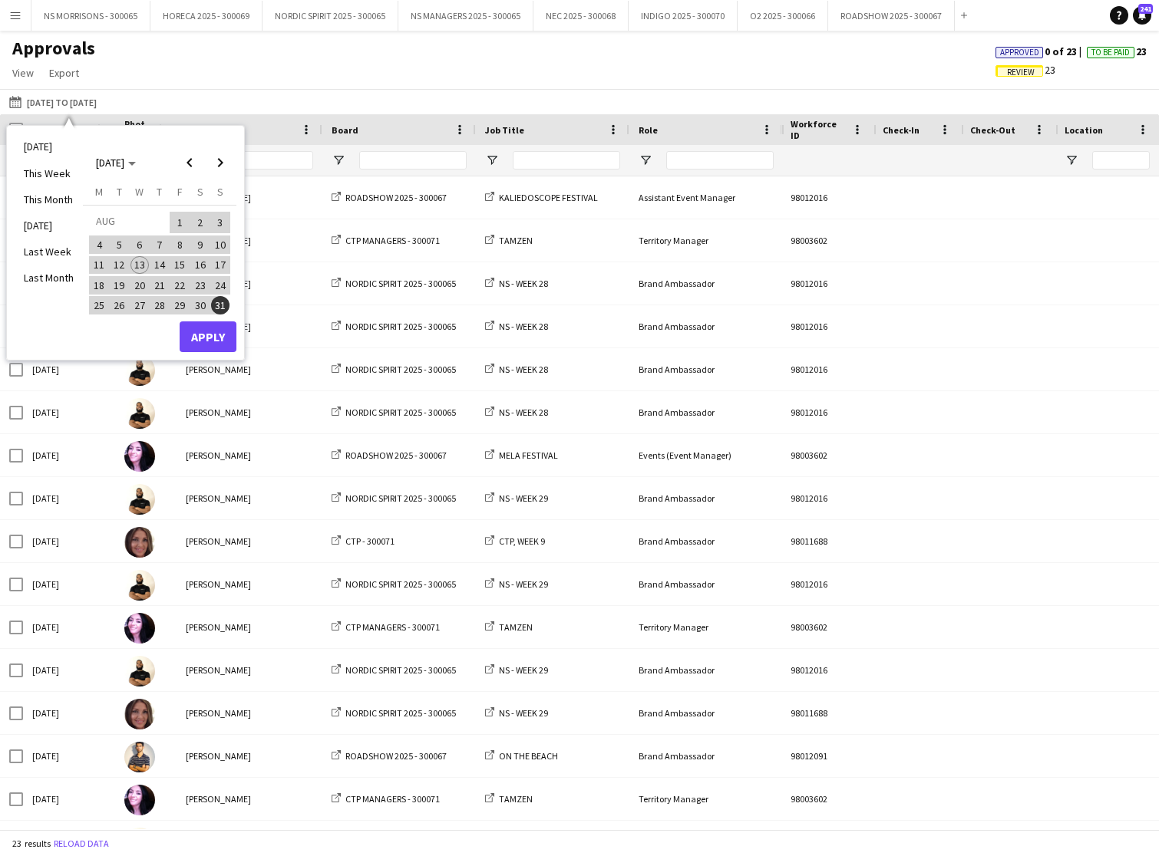
click at [202, 329] on button "Apply" at bounding box center [208, 337] width 57 height 31
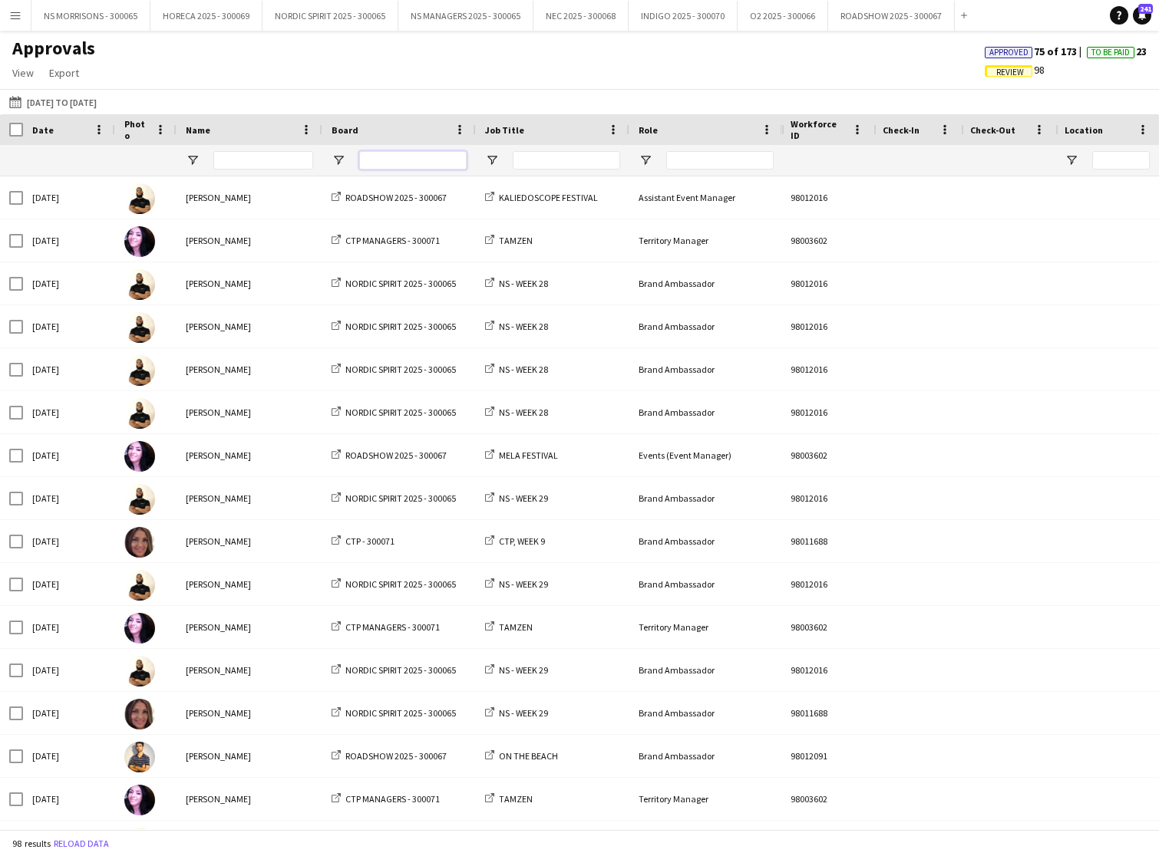
click at [394, 160] on input "Board Filter Input" at bounding box center [412, 160] width 107 height 18
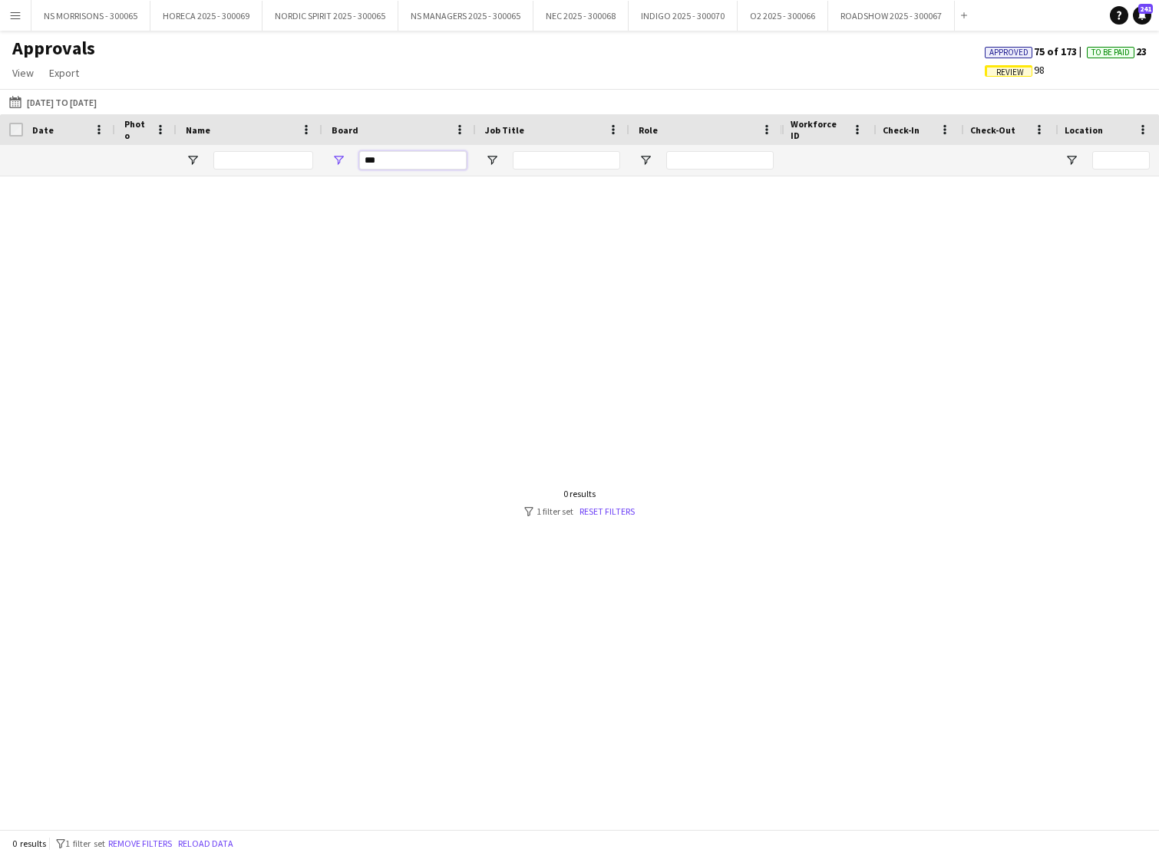
scroll to position [0, 3]
type input "***"
click at [1008, 50] on span "Approved" at bounding box center [1008, 53] width 39 height 10
click at [1030, 51] on span "Approved" at bounding box center [1036, 54] width 39 height 10
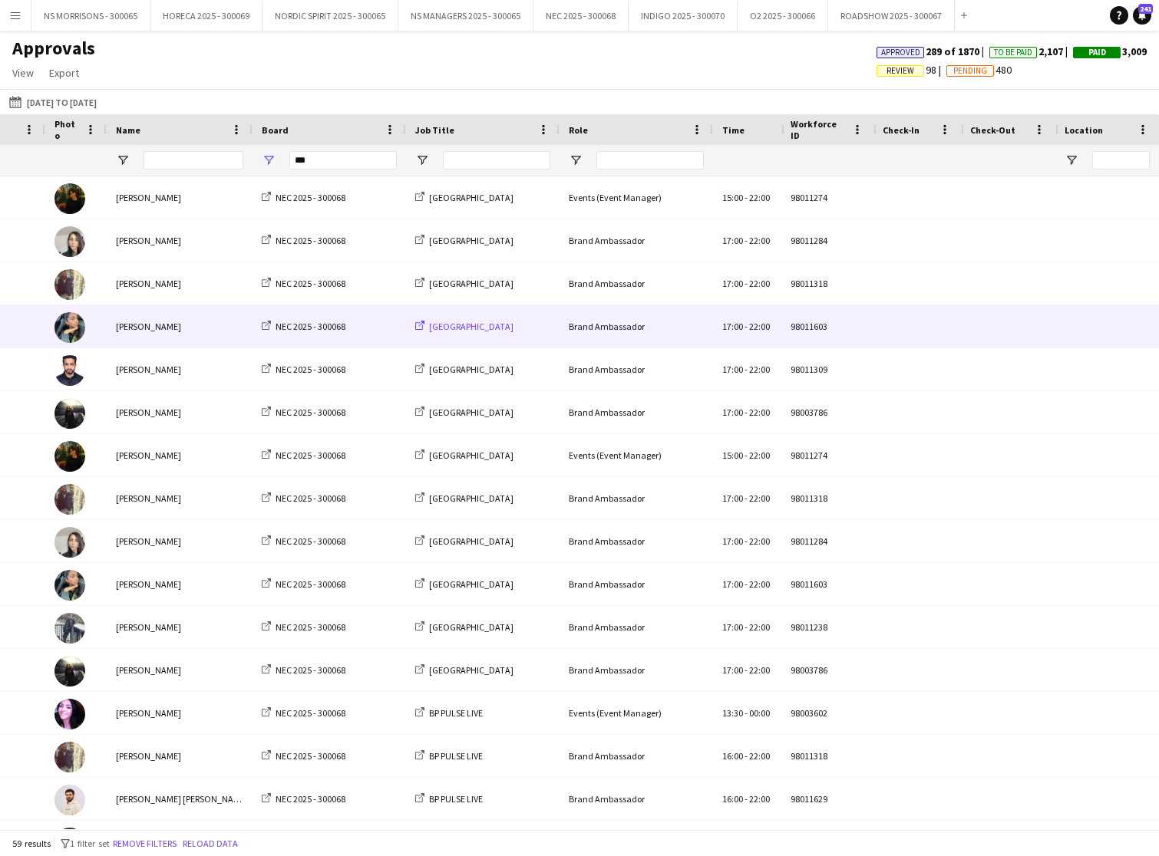
scroll to position [0, 124]
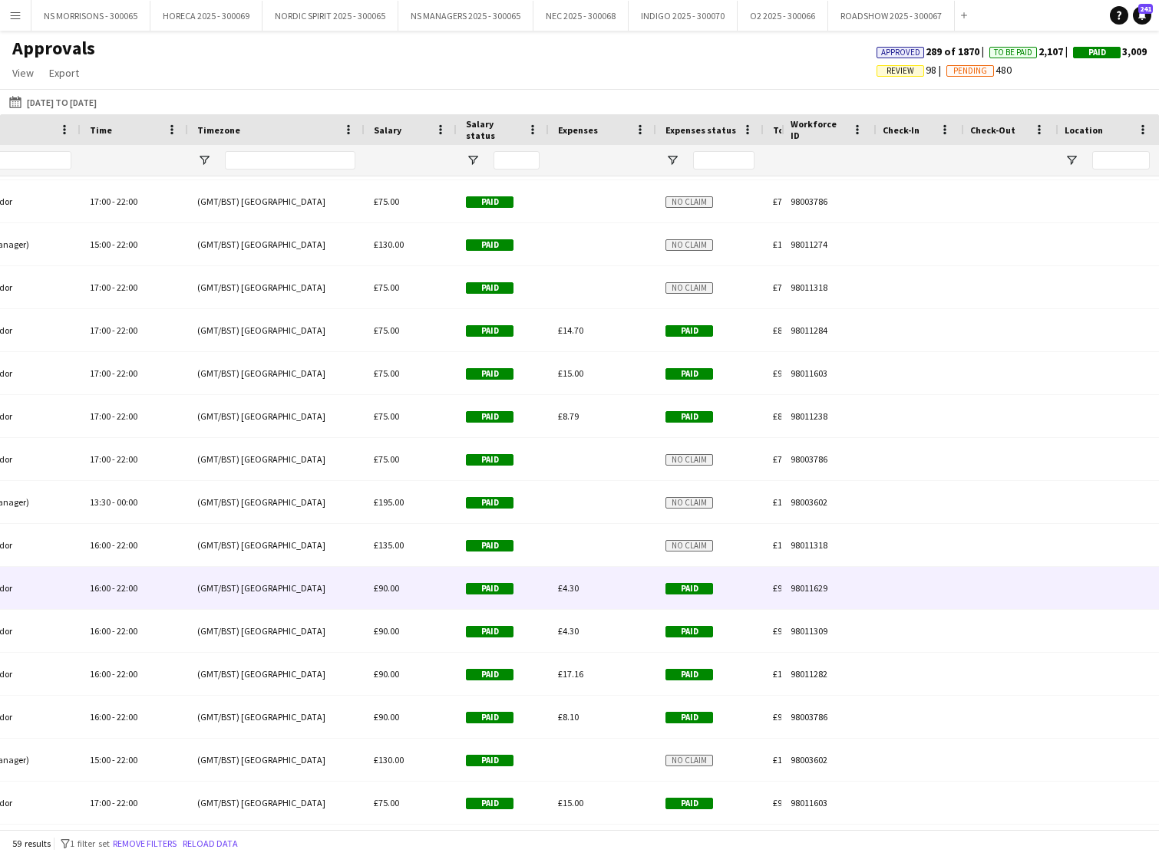
click at [576, 590] on span "£4.30" at bounding box center [568, 588] width 21 height 12
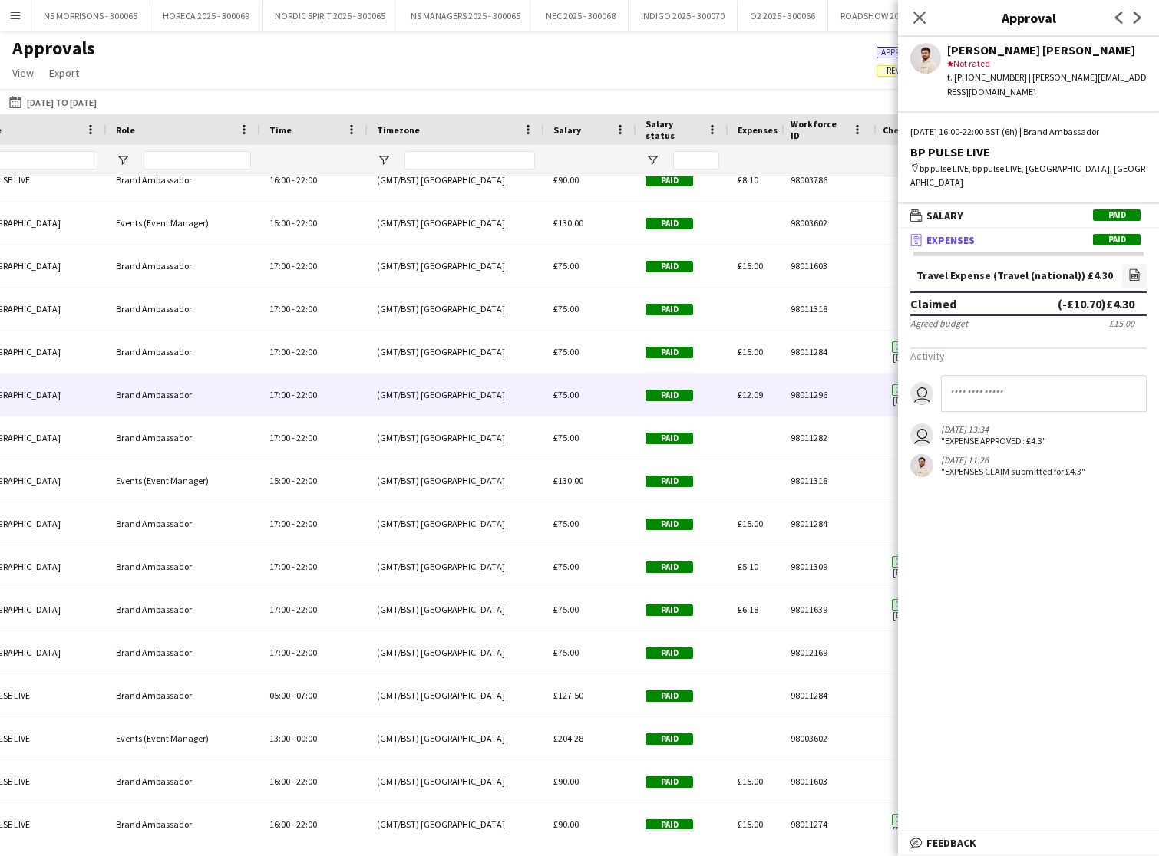
click at [757, 395] on span "£12.09" at bounding box center [749, 395] width 25 height 12
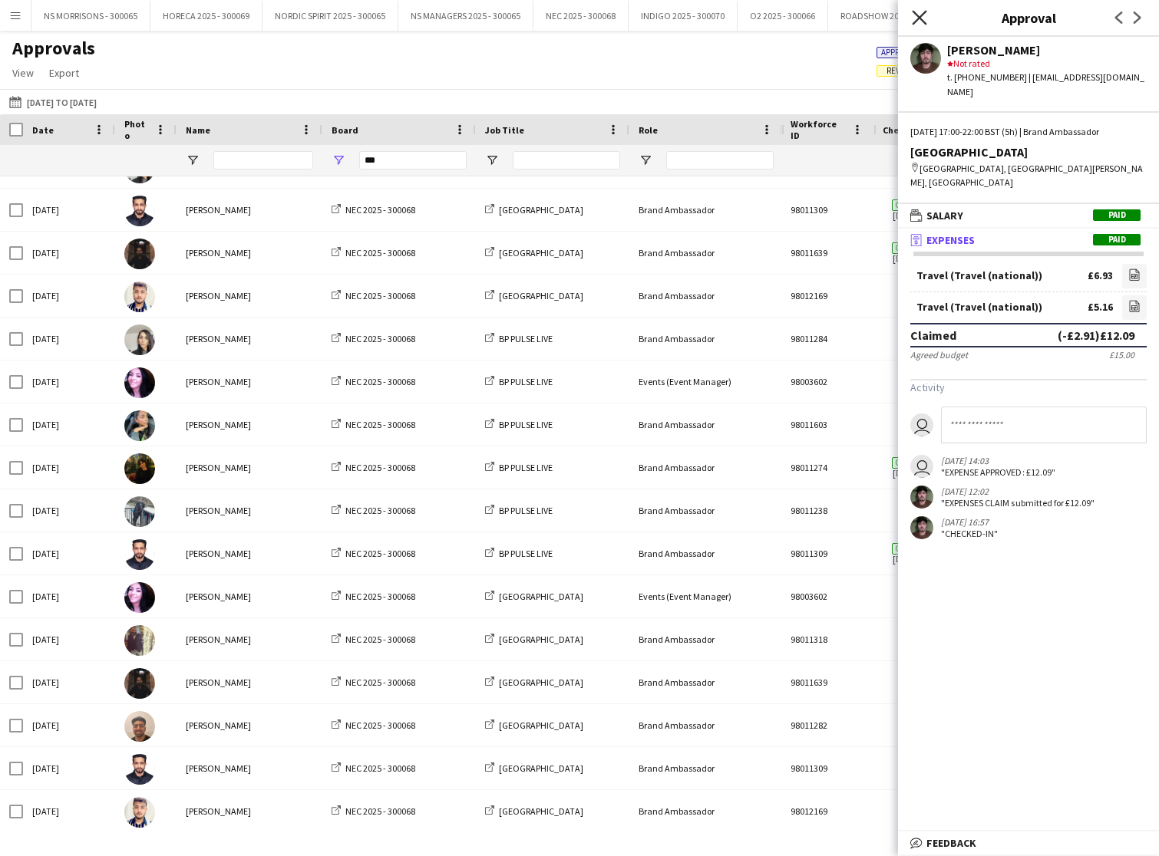
click at [920, 19] on icon at bounding box center [919, 17] width 15 height 15
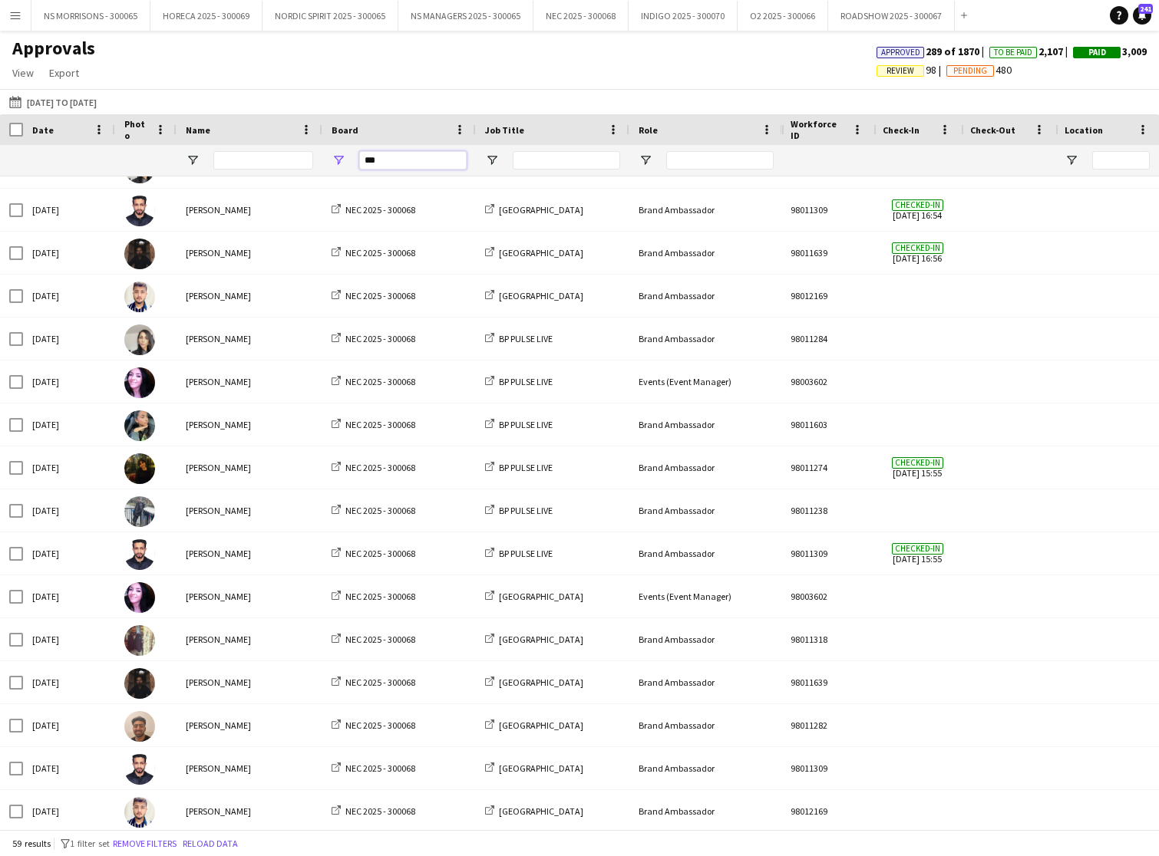
click at [357, 166] on div "***" at bounding box center [398, 160] width 153 height 31
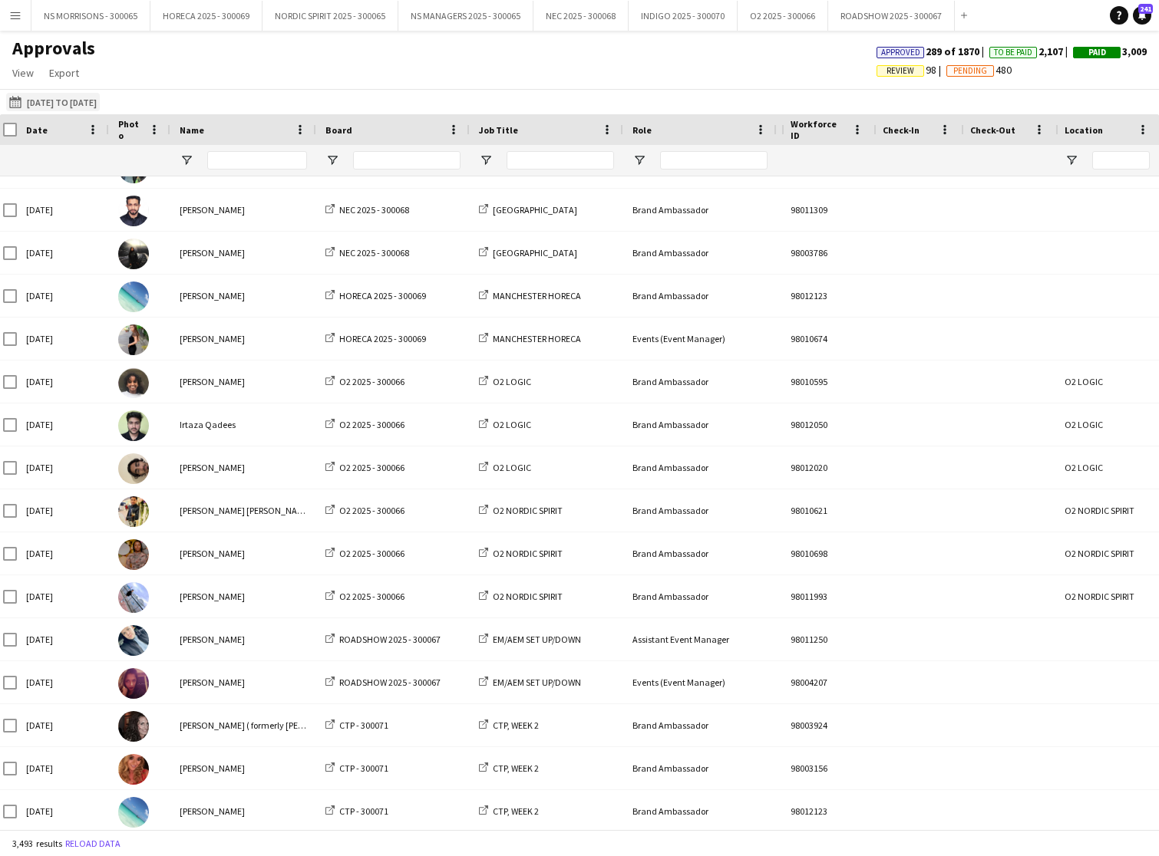
click at [69, 107] on button "[DATE] to [DATE] [DATE] to [DATE]" at bounding box center [53, 102] width 94 height 18
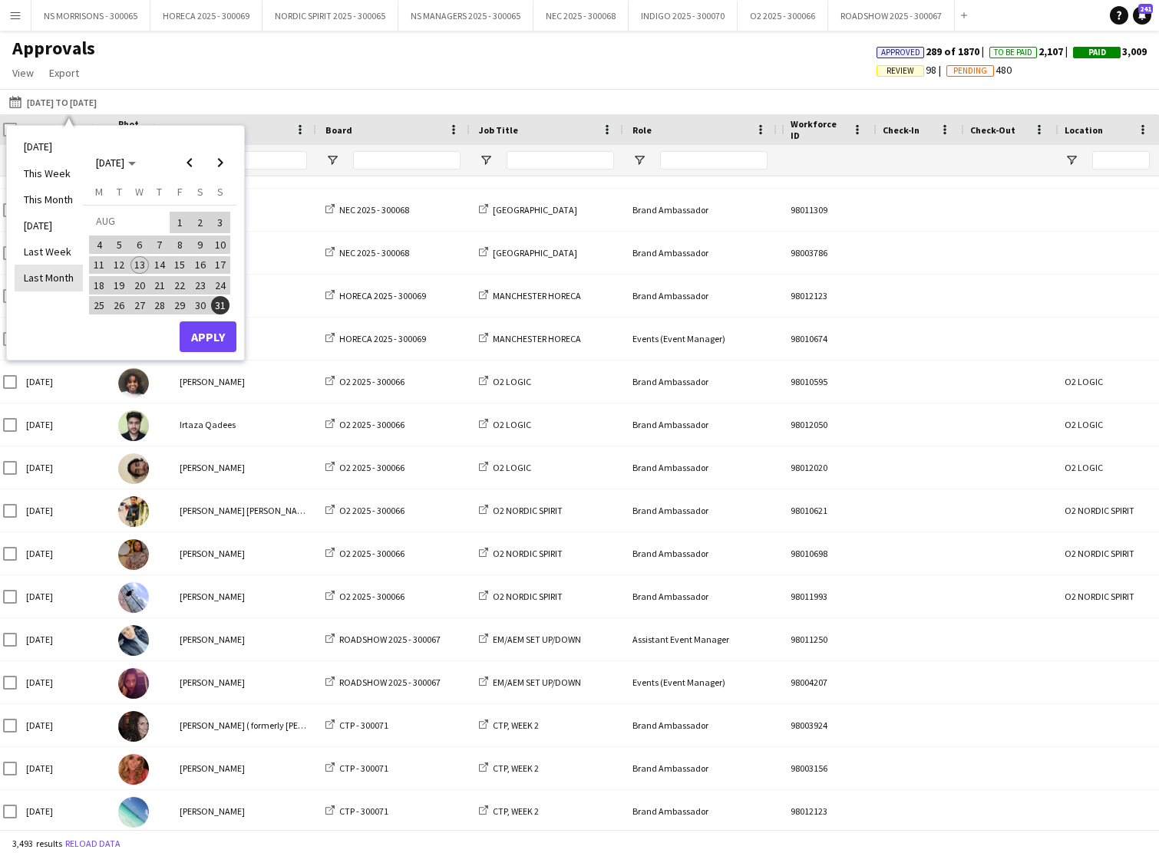
click at [46, 272] on li "Last Month" at bounding box center [49, 278] width 68 height 26
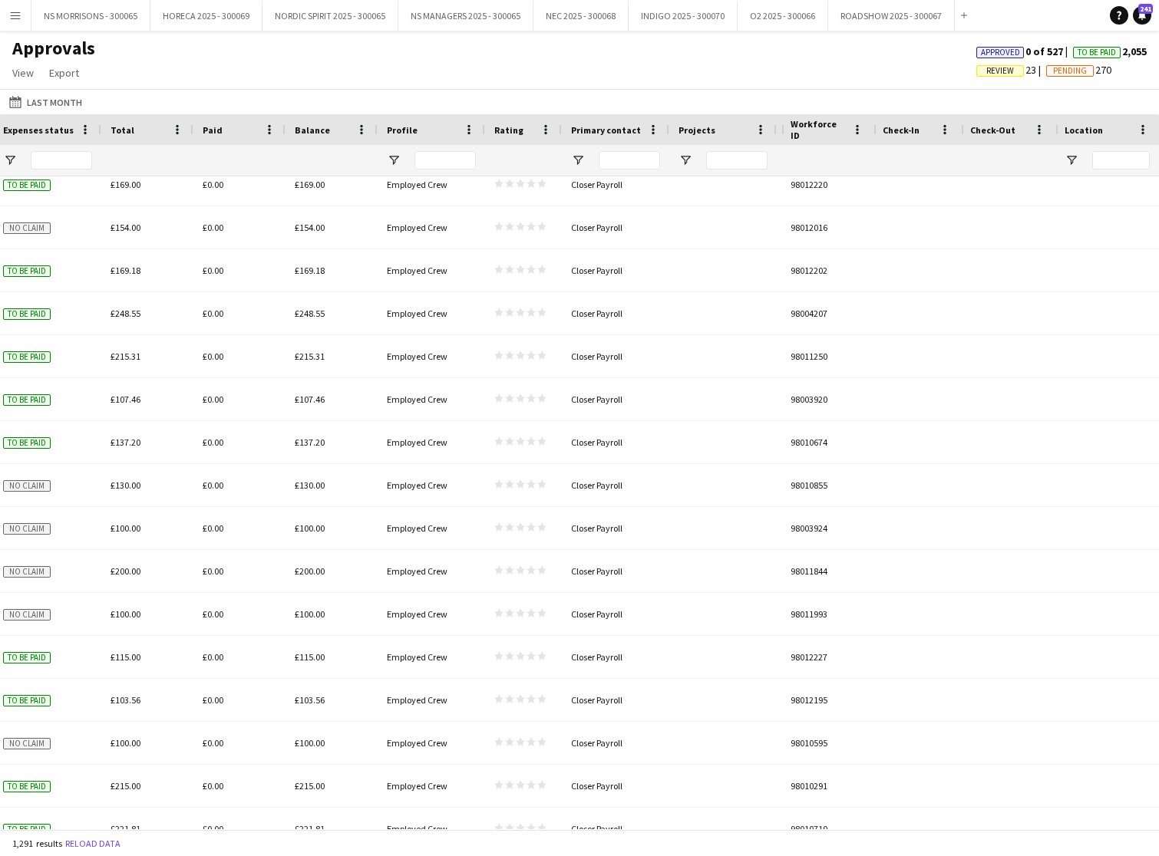
drag, startPoint x: 999, startPoint y: 71, endPoint x: 963, endPoint y: 112, distance: 54.9
click at [998, 71] on span "Review" at bounding box center [1000, 71] width 28 height 10
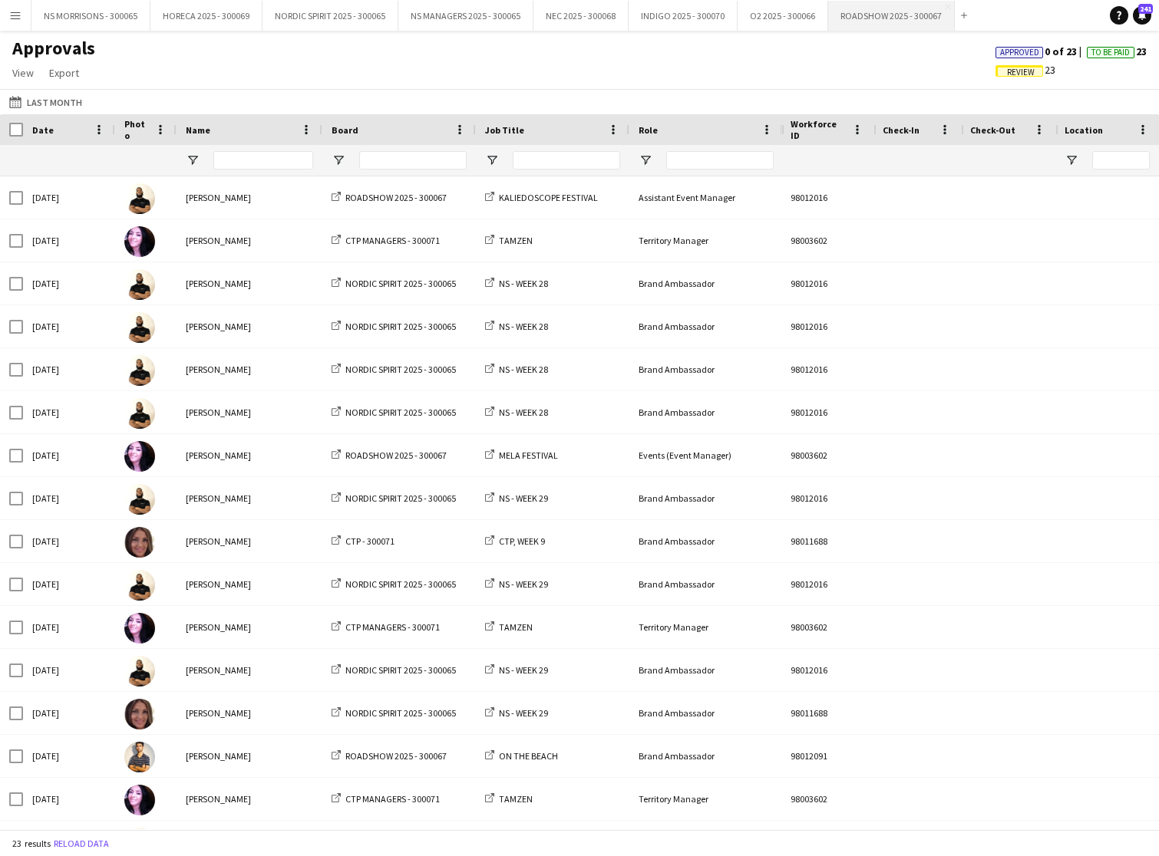
click at [864, 19] on button "ROADSHOW 2025 - 300067 Close" at bounding box center [891, 16] width 127 height 30
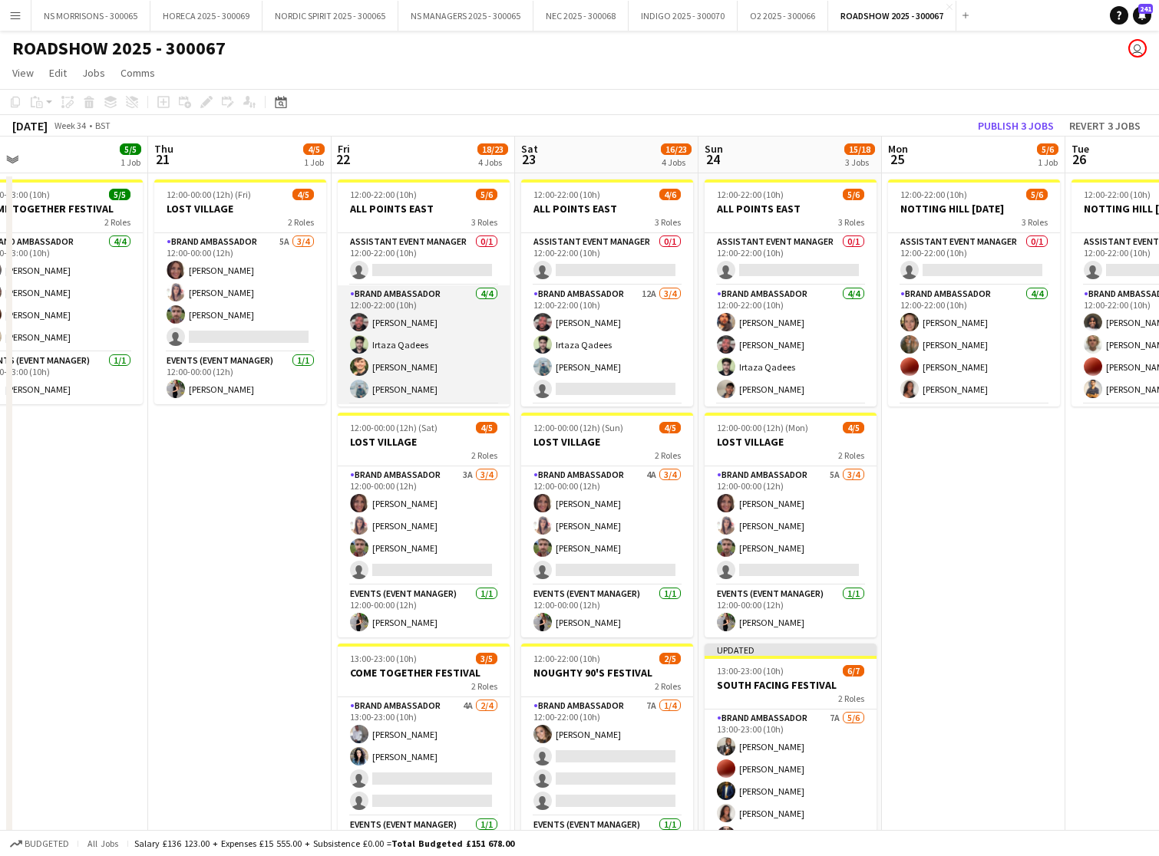
scroll to position [0, 579]
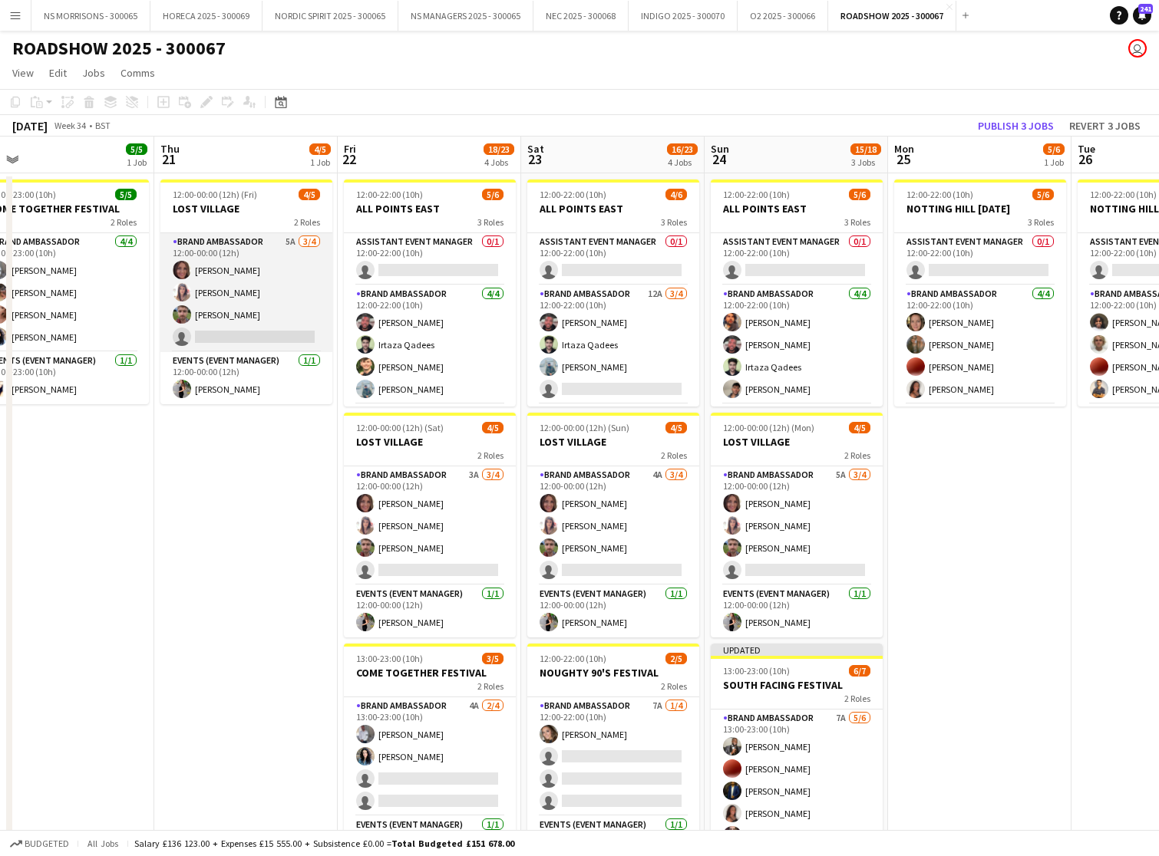
click at [262, 325] on app-card-role "Brand Ambassador 5A [DATE] 12:00-00:00 (12h) [PERSON_NAME] [PERSON_NAME] [PERSO…" at bounding box center [246, 292] width 172 height 119
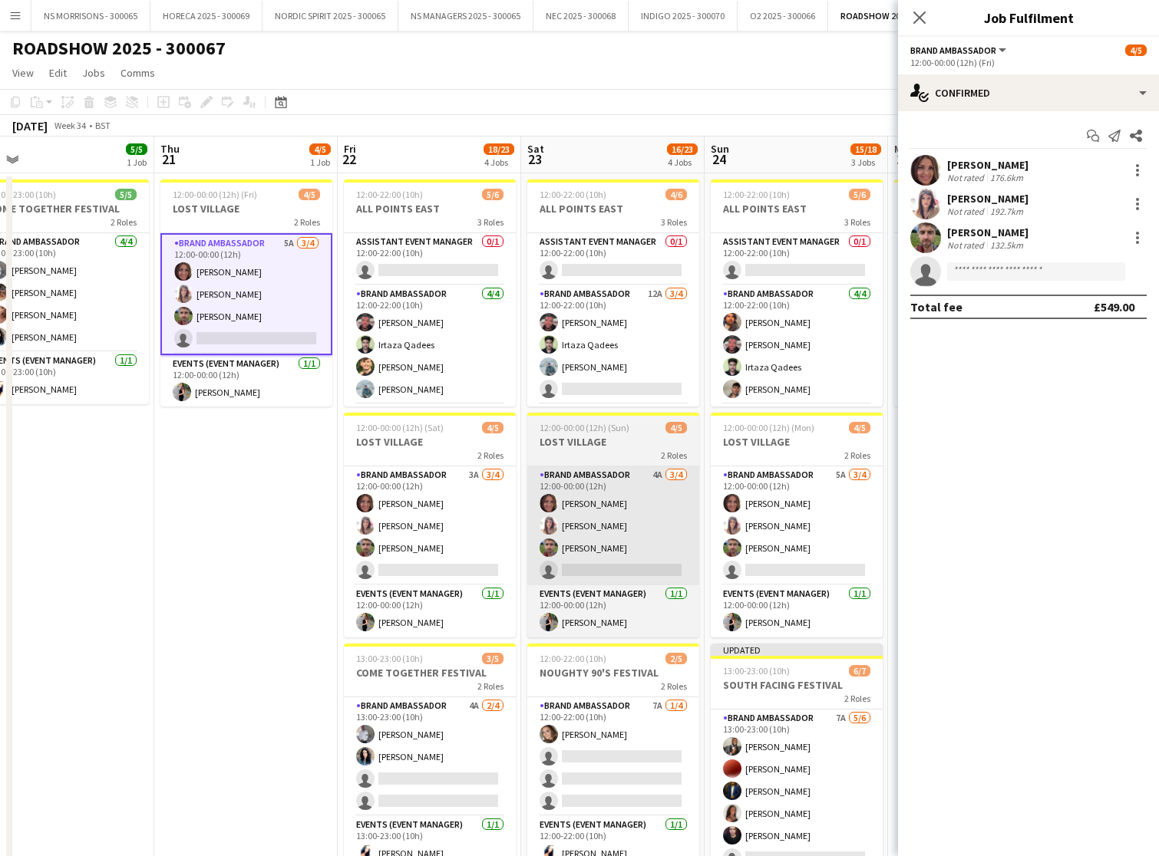
drag, startPoint x: 448, startPoint y: 563, endPoint x: 540, endPoint y: 556, distance: 92.4
click at [451, 562] on app-card-role "Brand Ambassador 3A [DATE] 12:00-00:00 (12h) [PERSON_NAME] [PERSON_NAME] [PERSO…" at bounding box center [430, 526] width 172 height 119
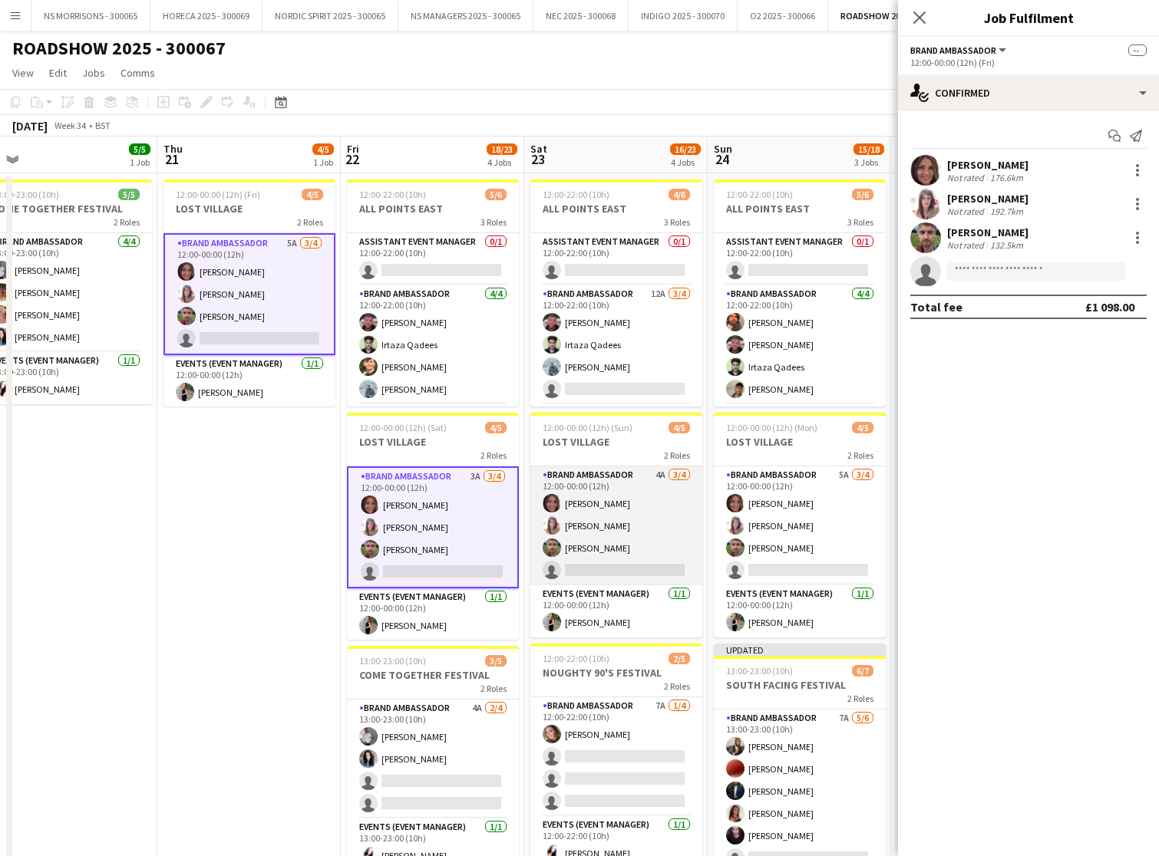
click at [612, 559] on app-card-role "Brand Ambassador 4A [DATE] 12:00-00:00 (12h) [PERSON_NAME] [PERSON_NAME] [PERSO…" at bounding box center [616, 526] width 172 height 119
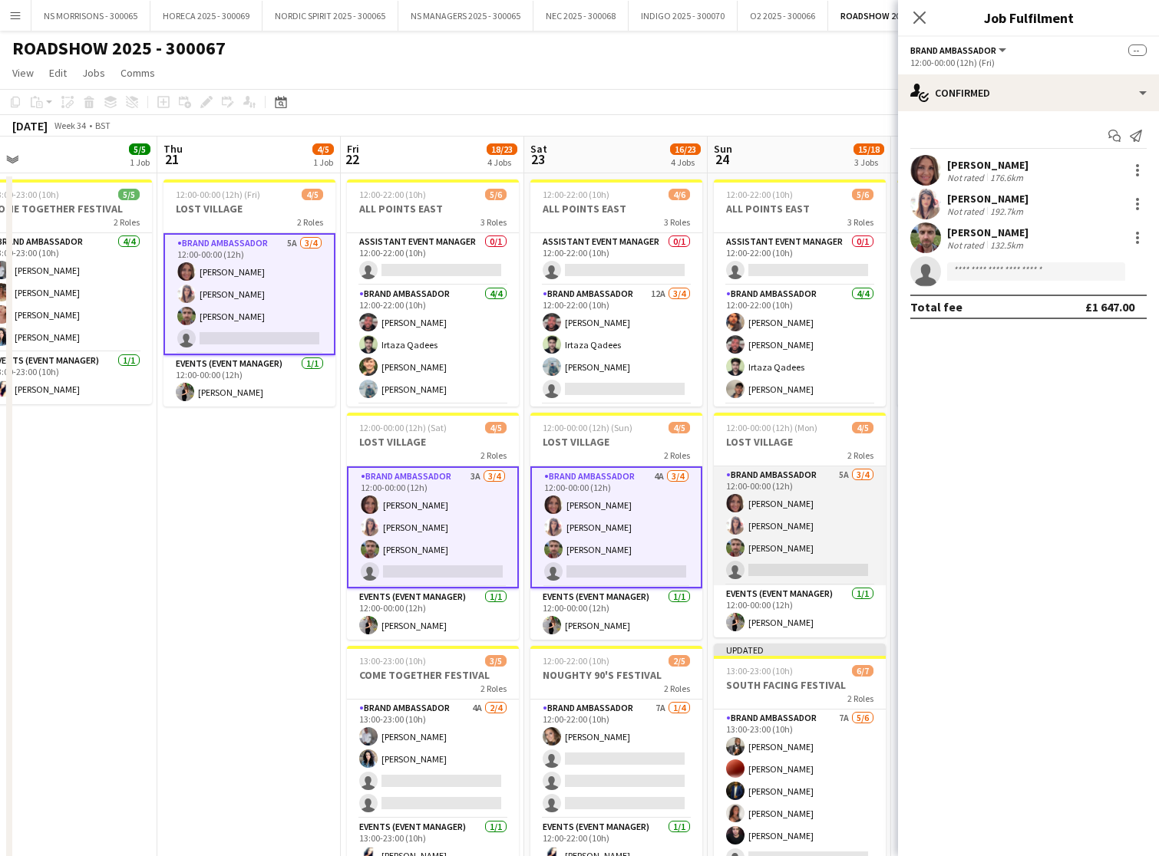
click at [812, 569] on app-card-role "Brand Ambassador 5A [DATE] 12:00-00:00 (12h) [PERSON_NAME] [PERSON_NAME] [PERSO…" at bounding box center [800, 526] width 172 height 119
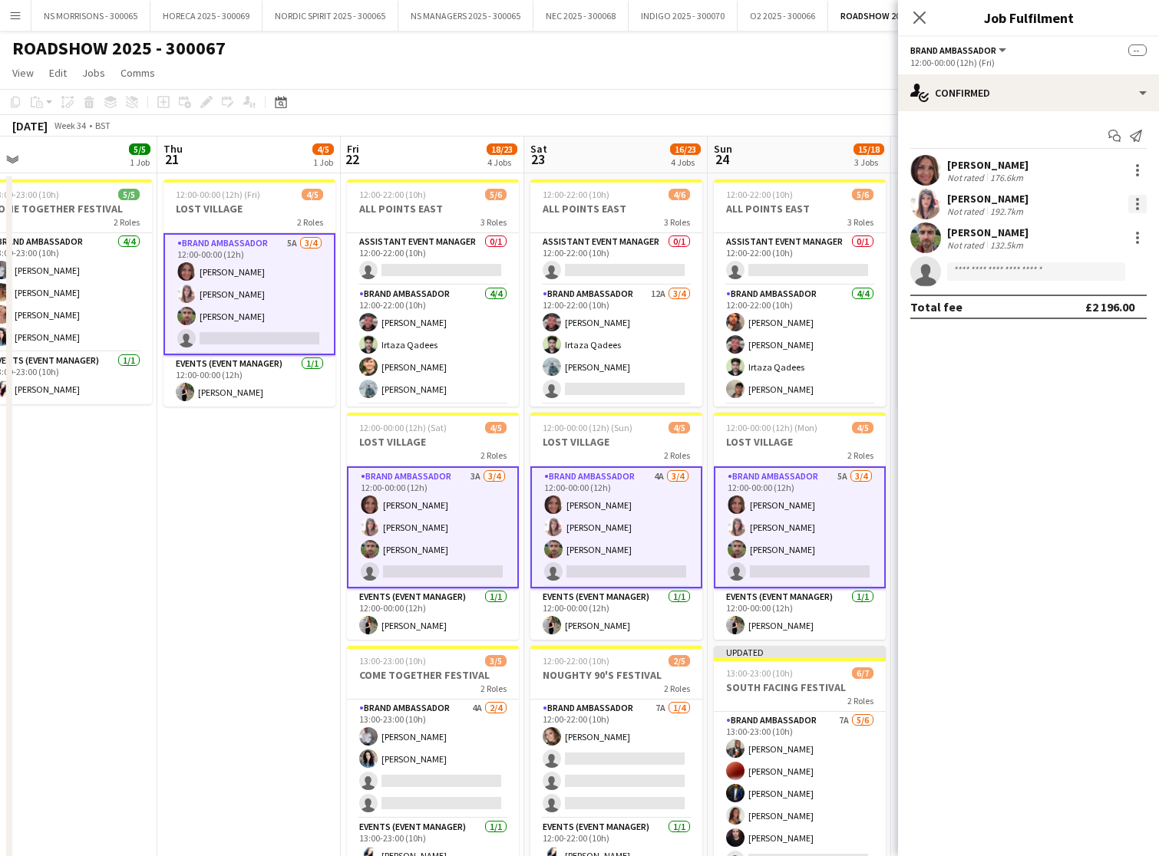
click at [1138, 201] on div at bounding box center [1137, 204] width 18 height 18
click at [1073, 345] on span "Remove" at bounding box center [1062, 342] width 46 height 13
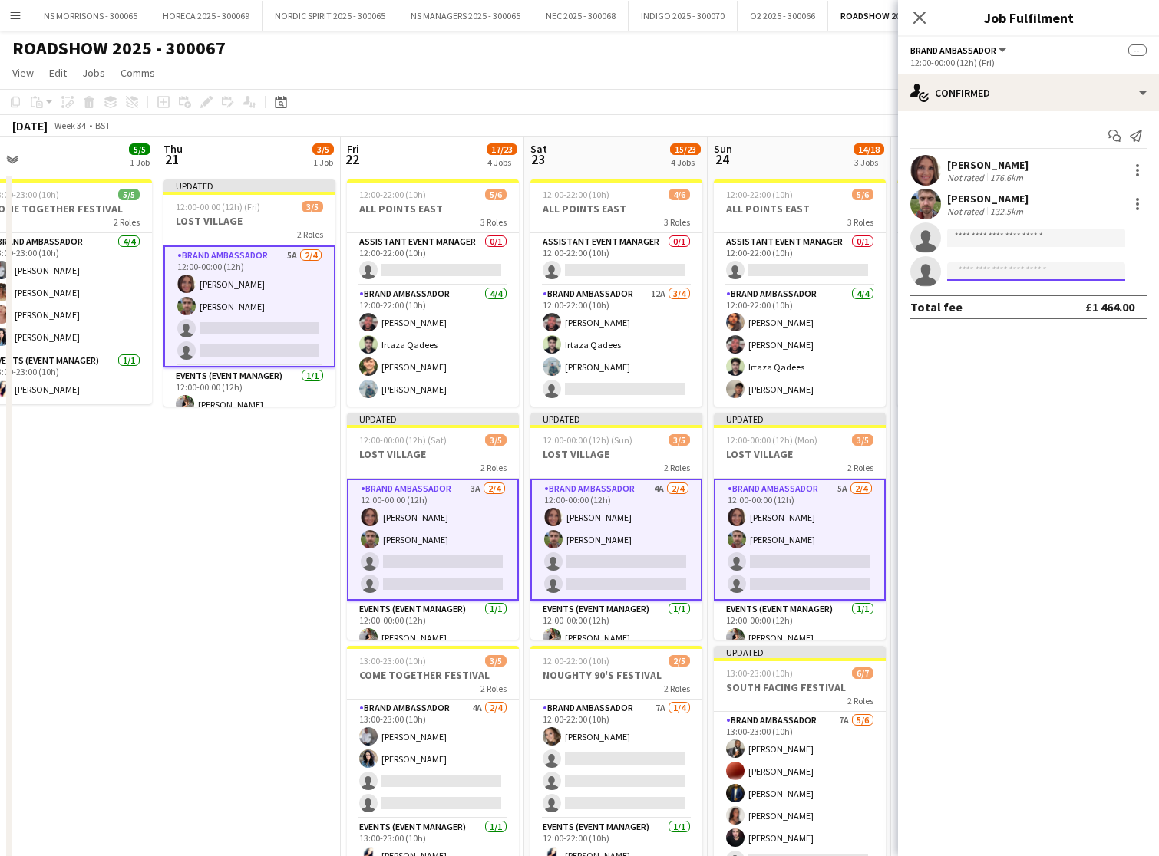
click at [990, 272] on input at bounding box center [1036, 271] width 178 height 18
type input "*****"
drag, startPoint x: 1004, startPoint y: 285, endPoint x: 1045, endPoint y: 313, distance: 49.6
click at [1045, 313] on span "[PHONE_NUMBER]" at bounding box center [1035, 318] width 153 height 12
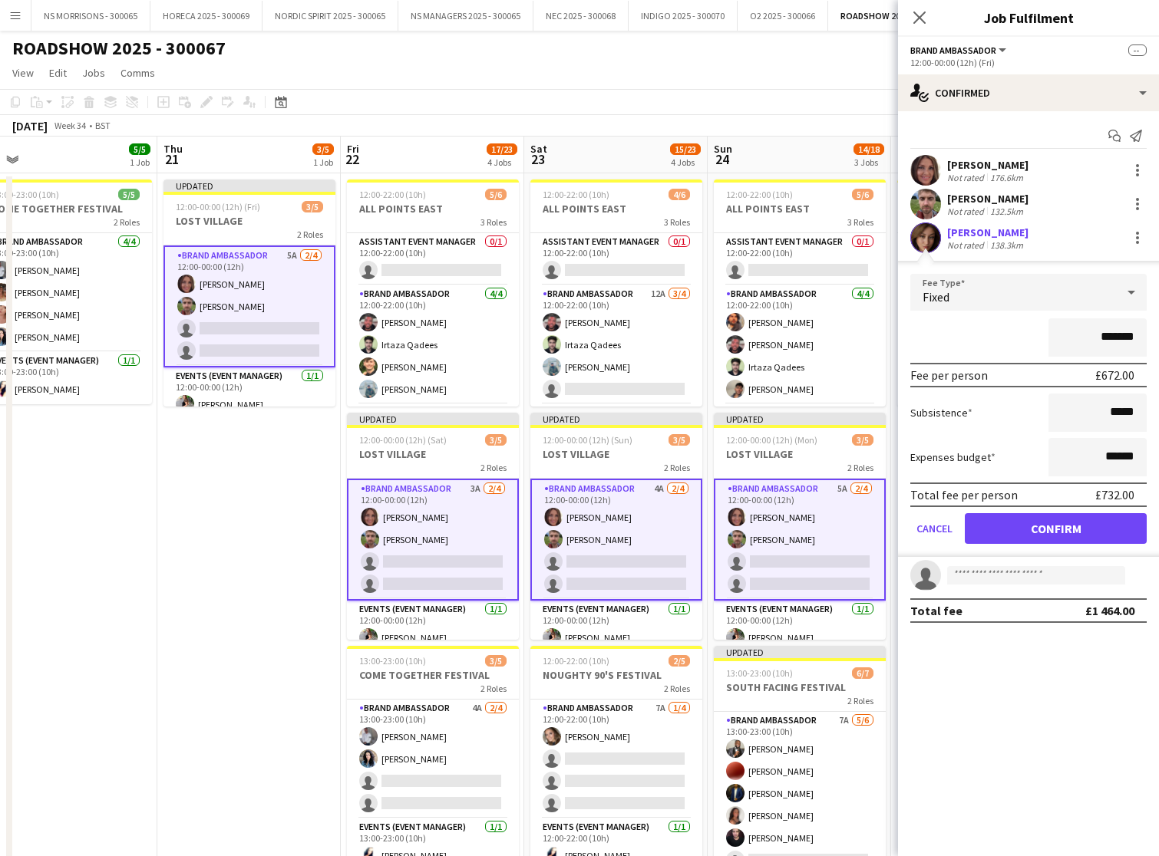
click at [1021, 530] on button "Confirm" at bounding box center [1056, 528] width 182 height 31
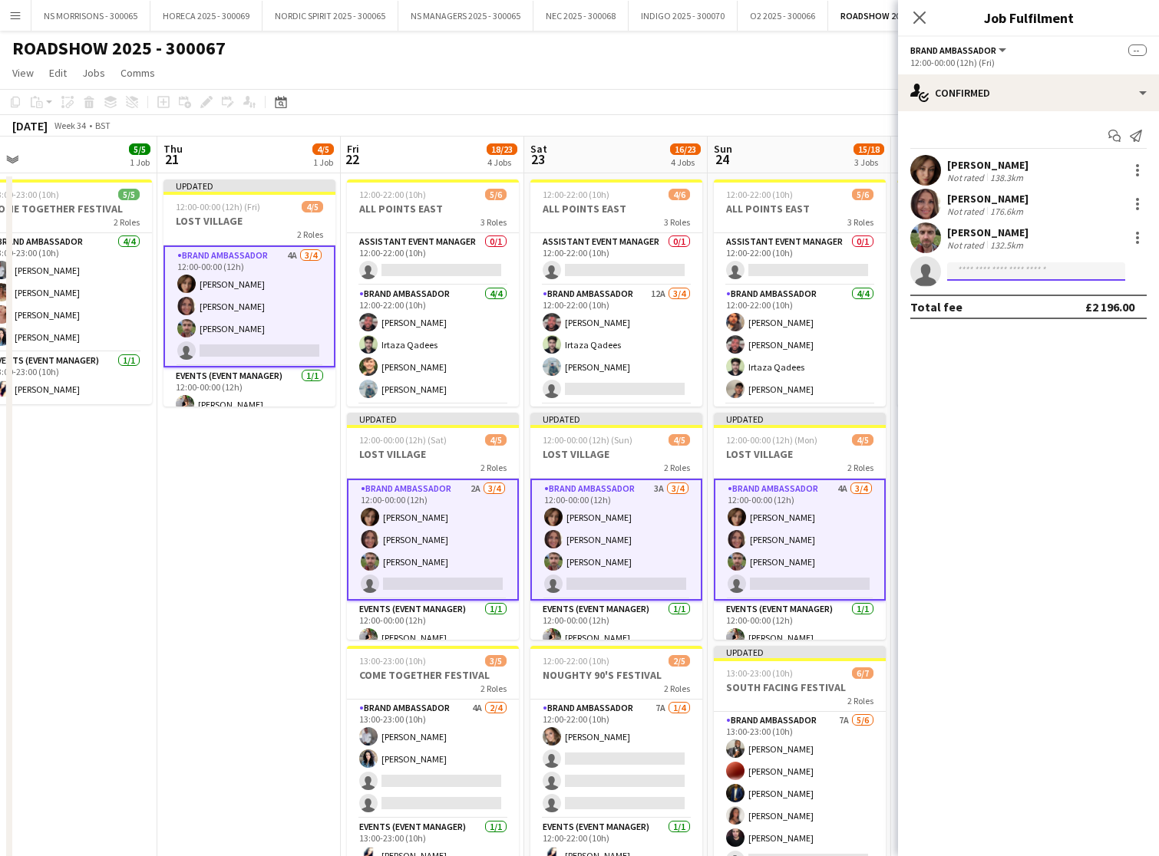
click at [975, 273] on input at bounding box center [1036, 271] width 178 height 18
type input "***"
click at [985, 304] on span "[EMAIL_ADDRESS][DOMAIN_NAME]" at bounding box center [1035, 306] width 153 height 12
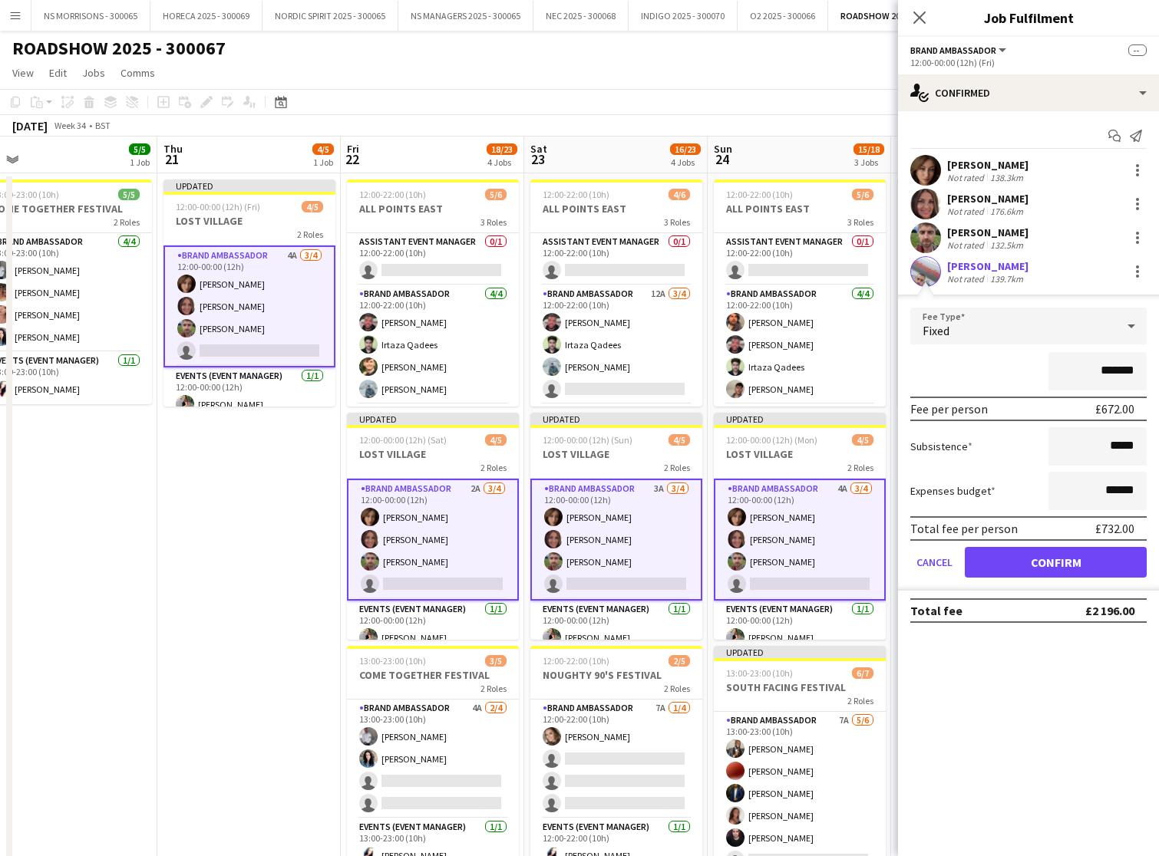
drag, startPoint x: 1009, startPoint y: 553, endPoint x: 1001, endPoint y: 551, distance: 8.0
click at [1009, 553] on button "Confirm" at bounding box center [1056, 562] width 182 height 31
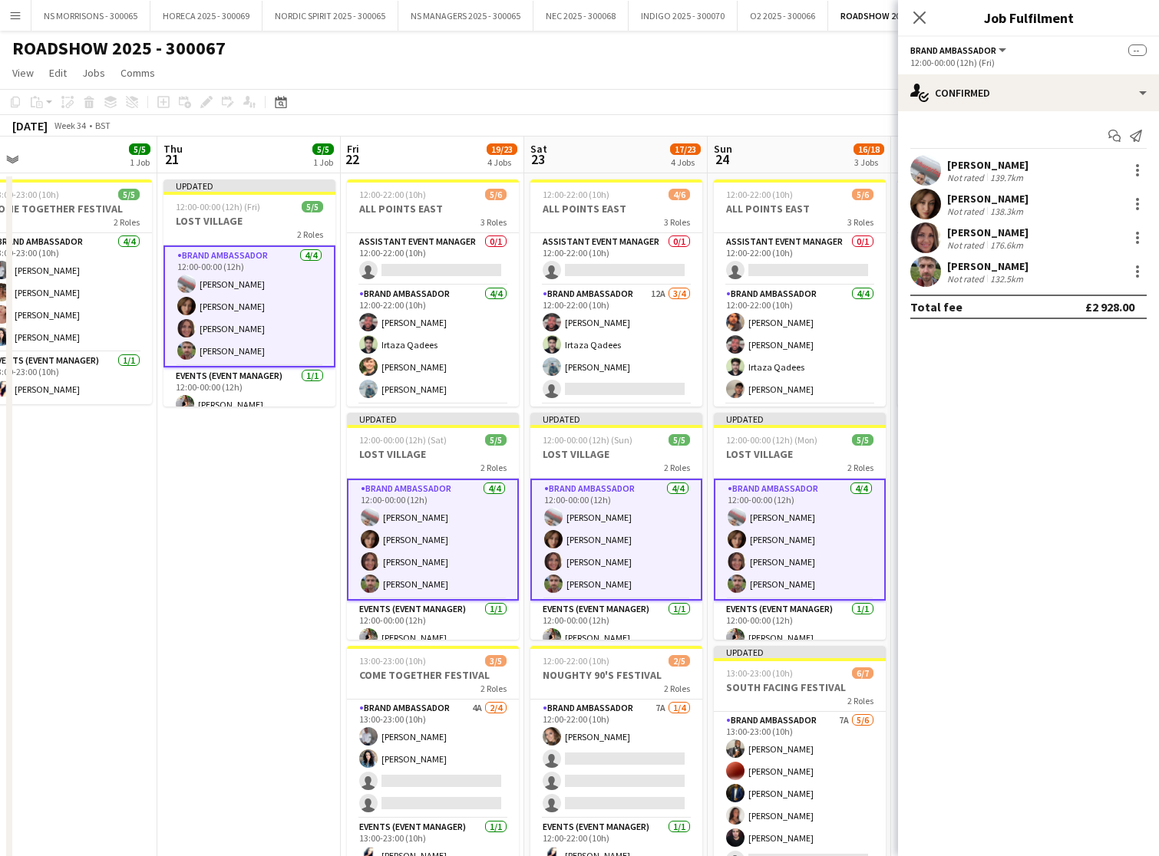
click at [300, 541] on app-date-cell "Updated 12:00-00:00 (12h) (Fri) 5/5 LOST VILLAGE 2 Roles Brand Ambassador [DATE…" at bounding box center [248, 654] width 183 height 963
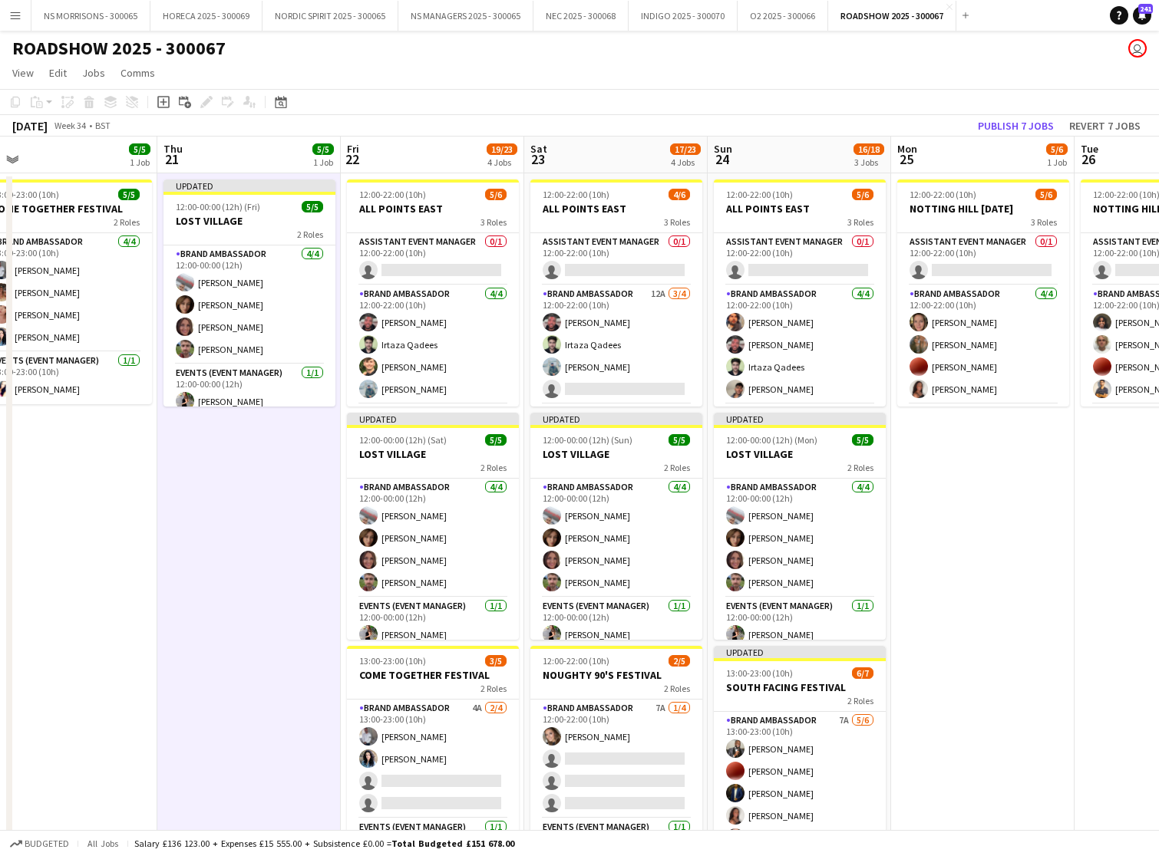
drag, startPoint x: 1031, startPoint y: 125, endPoint x: 943, endPoint y: 144, distance: 89.6
click at [1030, 125] on button "Publish 7 jobs" at bounding box center [1015, 126] width 88 height 20
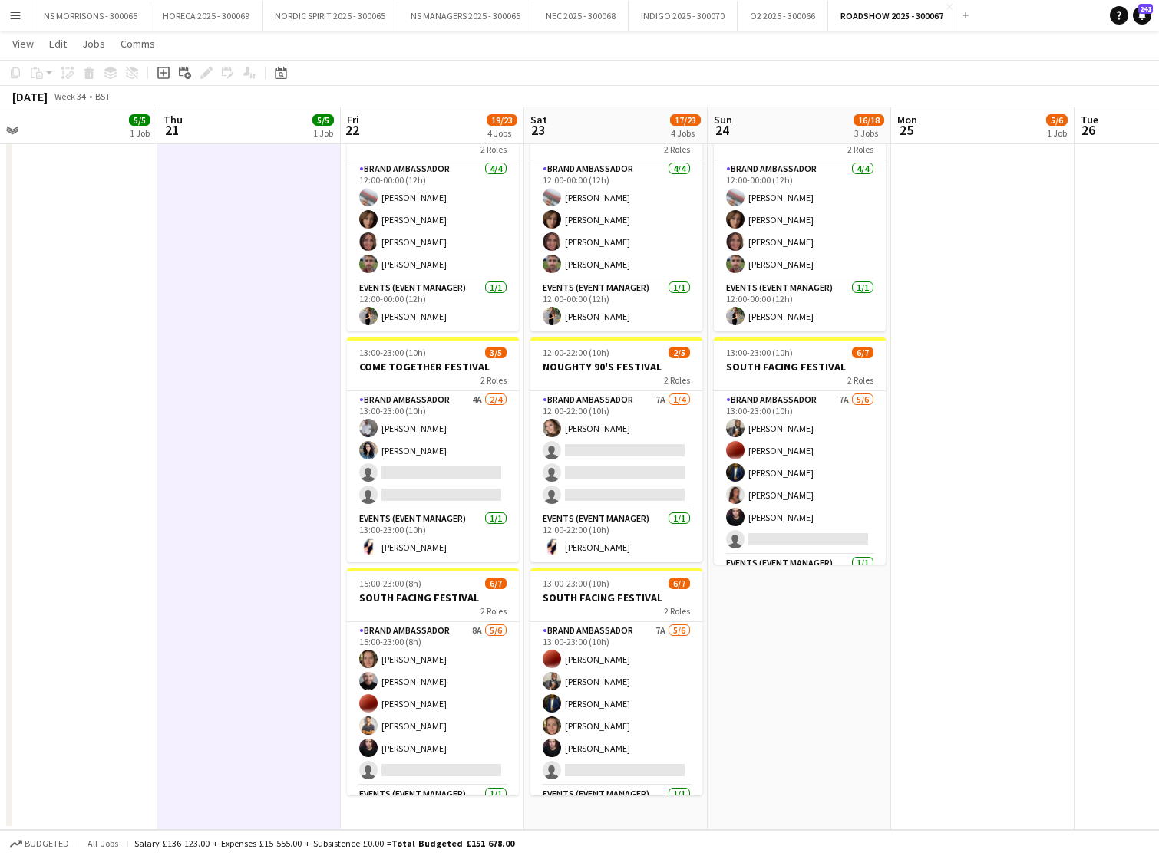
scroll to position [305, 0]
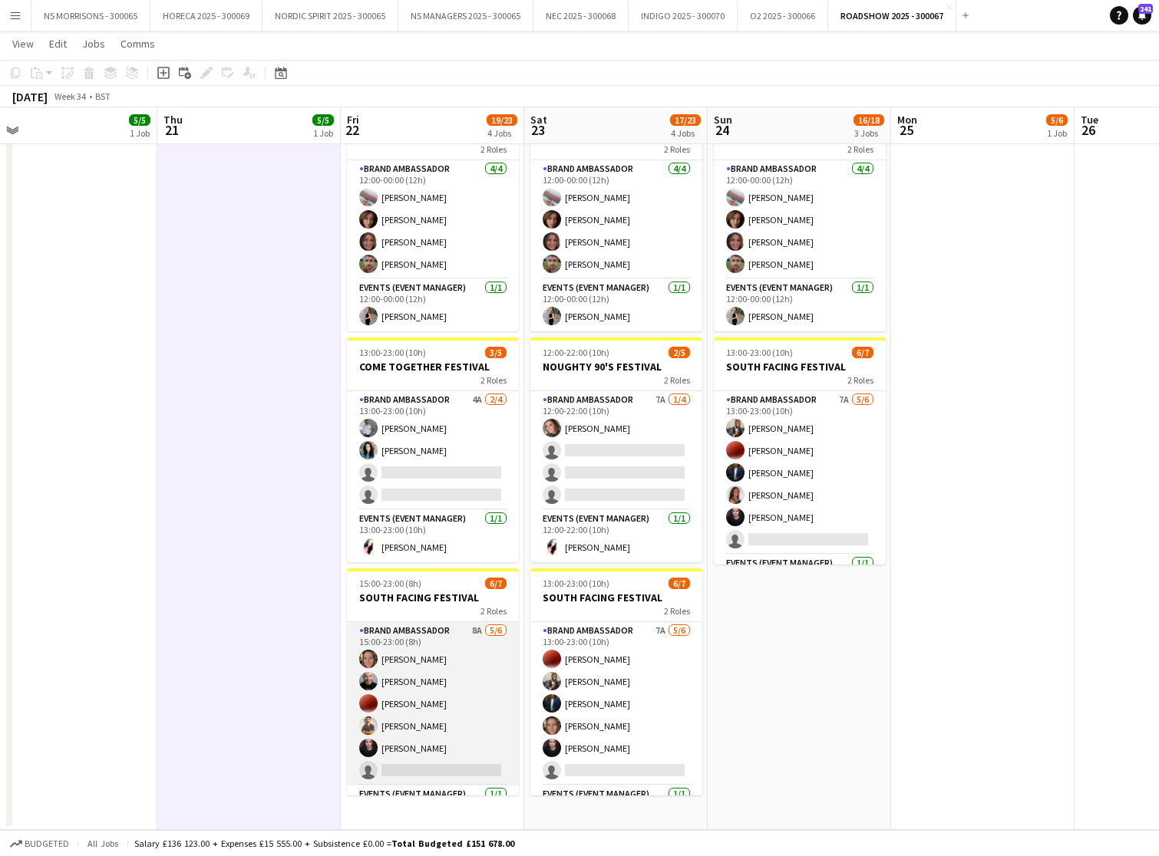
click at [427, 768] on app-card-role "Brand Ambassador 8A [DATE] 15:00-23:00 (8h) [PERSON_NAME] [PERSON_NAME] [PERSON…" at bounding box center [433, 703] width 172 height 163
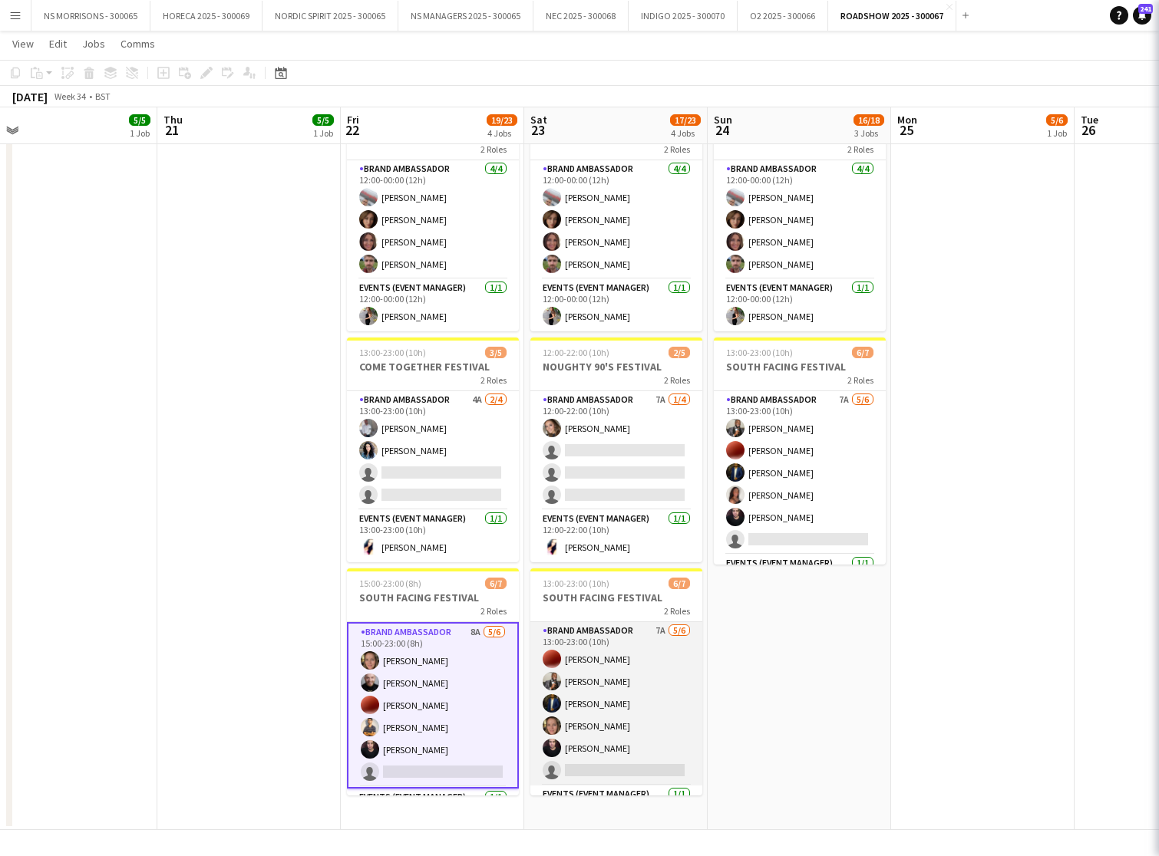
drag, startPoint x: 603, startPoint y: 763, endPoint x: 657, endPoint y: 721, distance: 67.8
click at [603, 763] on app-card-role "Brand Ambassador 7A [DATE] 13:00-23:00 (10h) [PERSON_NAME] [PERSON_NAME] [PERSO…" at bounding box center [616, 703] width 172 height 163
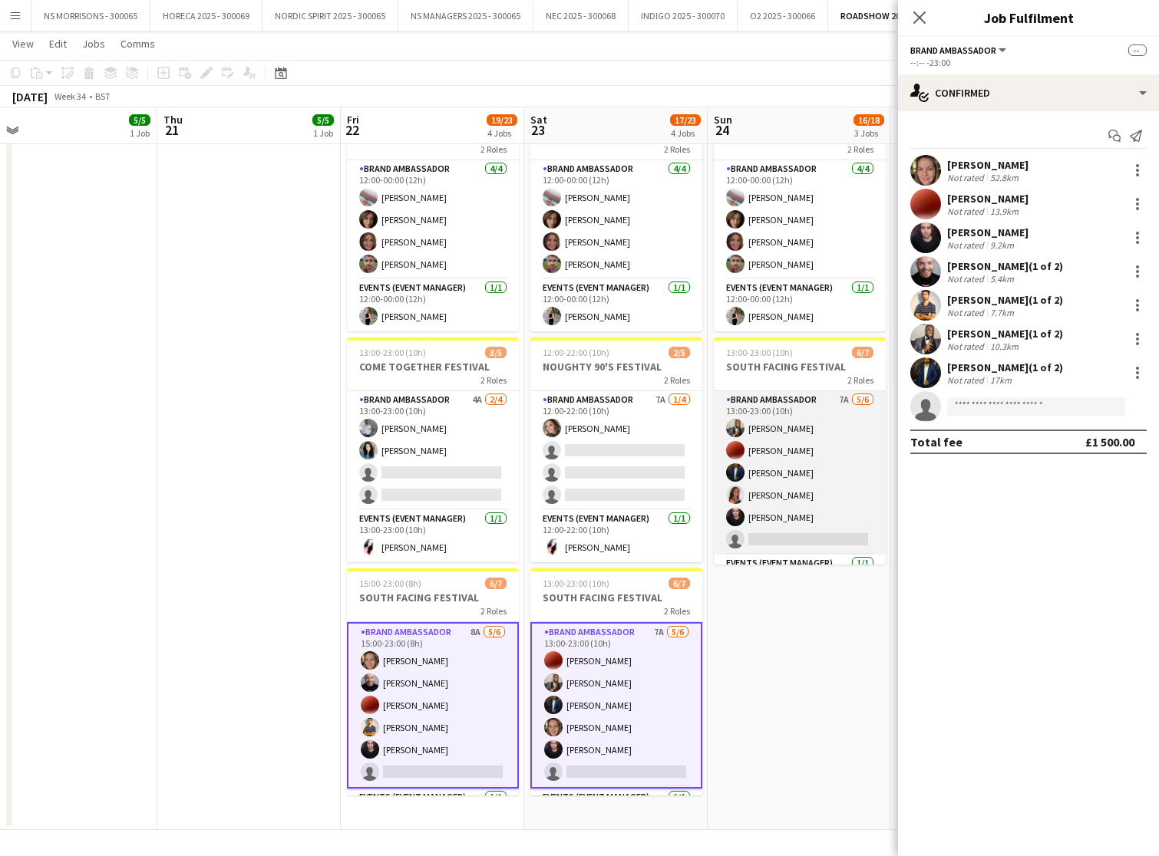
drag, startPoint x: 798, startPoint y: 527, endPoint x: 843, endPoint y: 503, distance: 50.5
click at [798, 527] on app-card-role "Brand Ambassador 7A [DATE] 13:00-23:00 (10h) [PERSON_NAME] [PERSON_NAME] [PERSO…" at bounding box center [800, 472] width 172 height 163
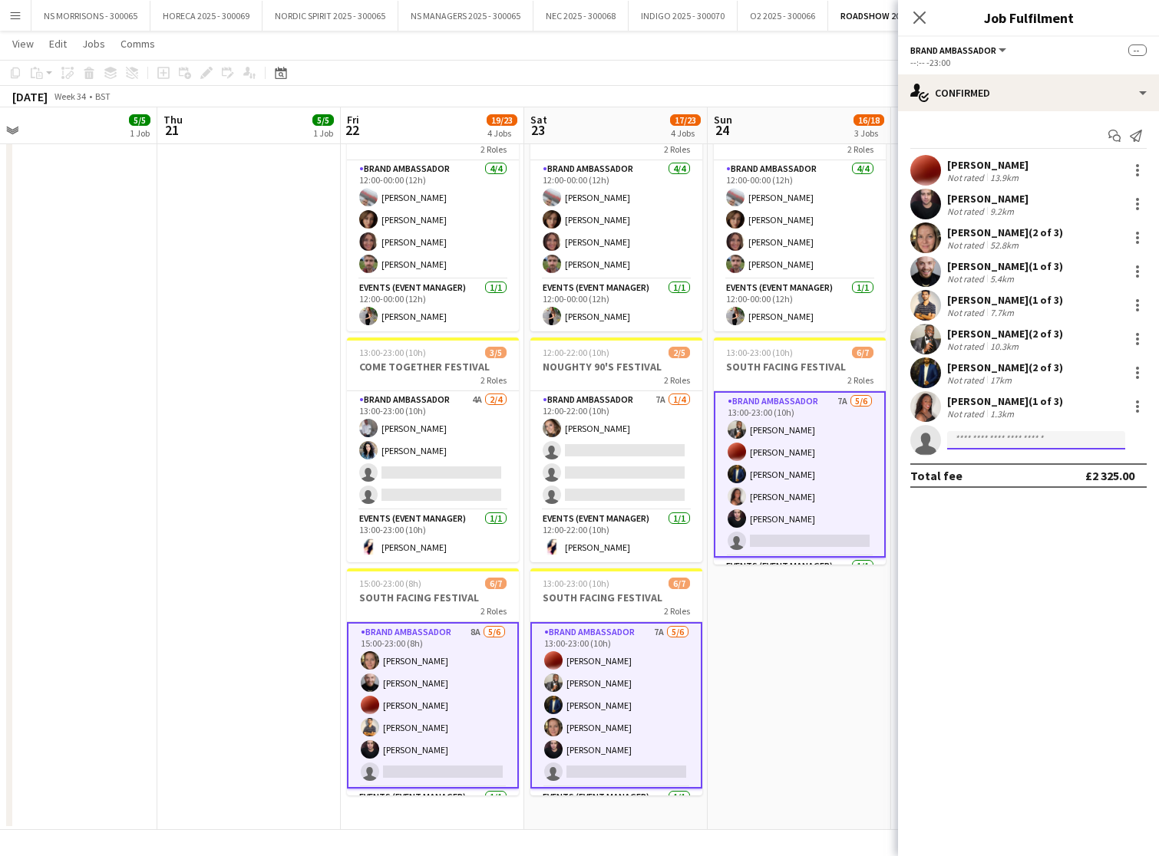
click at [980, 446] on input at bounding box center [1036, 440] width 178 height 18
type input "***"
click at [977, 463] on span "[PERSON_NAME]" at bounding box center [1003, 462] width 88 height 13
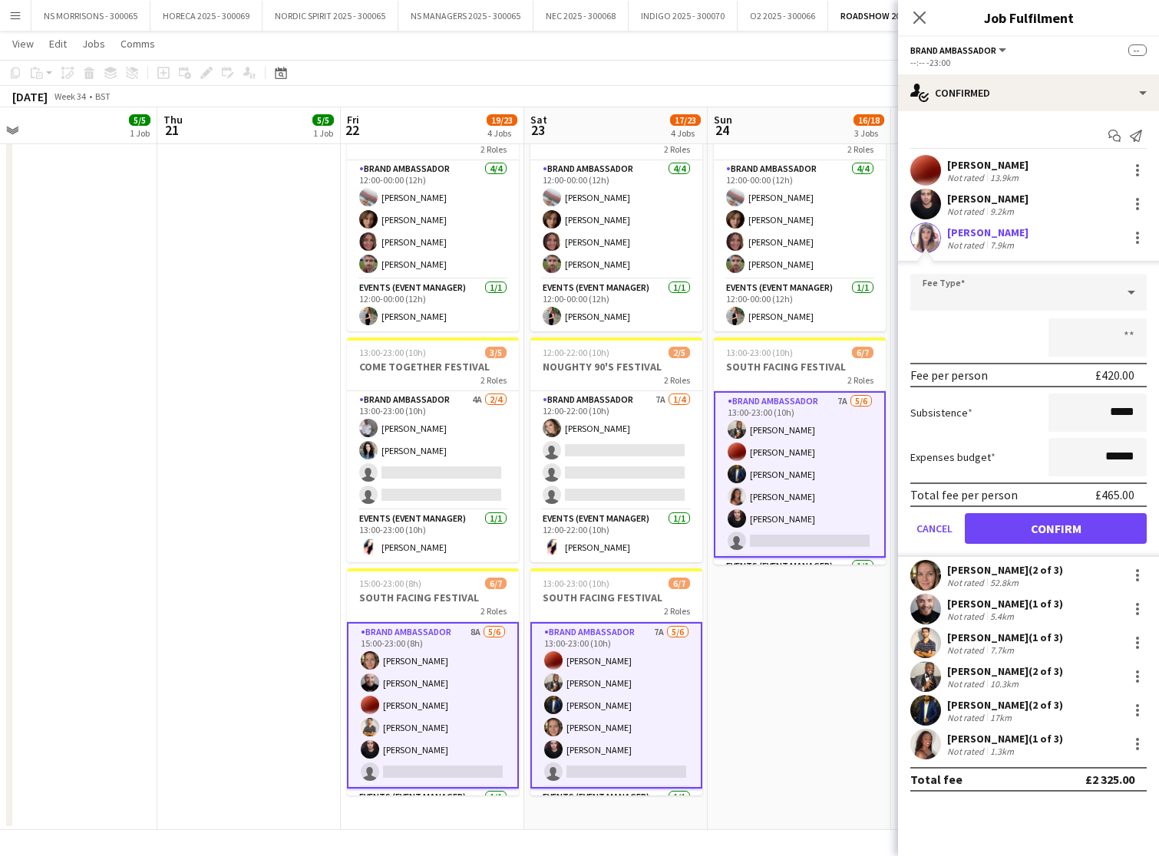
click at [1007, 531] on button "Confirm" at bounding box center [1056, 528] width 182 height 31
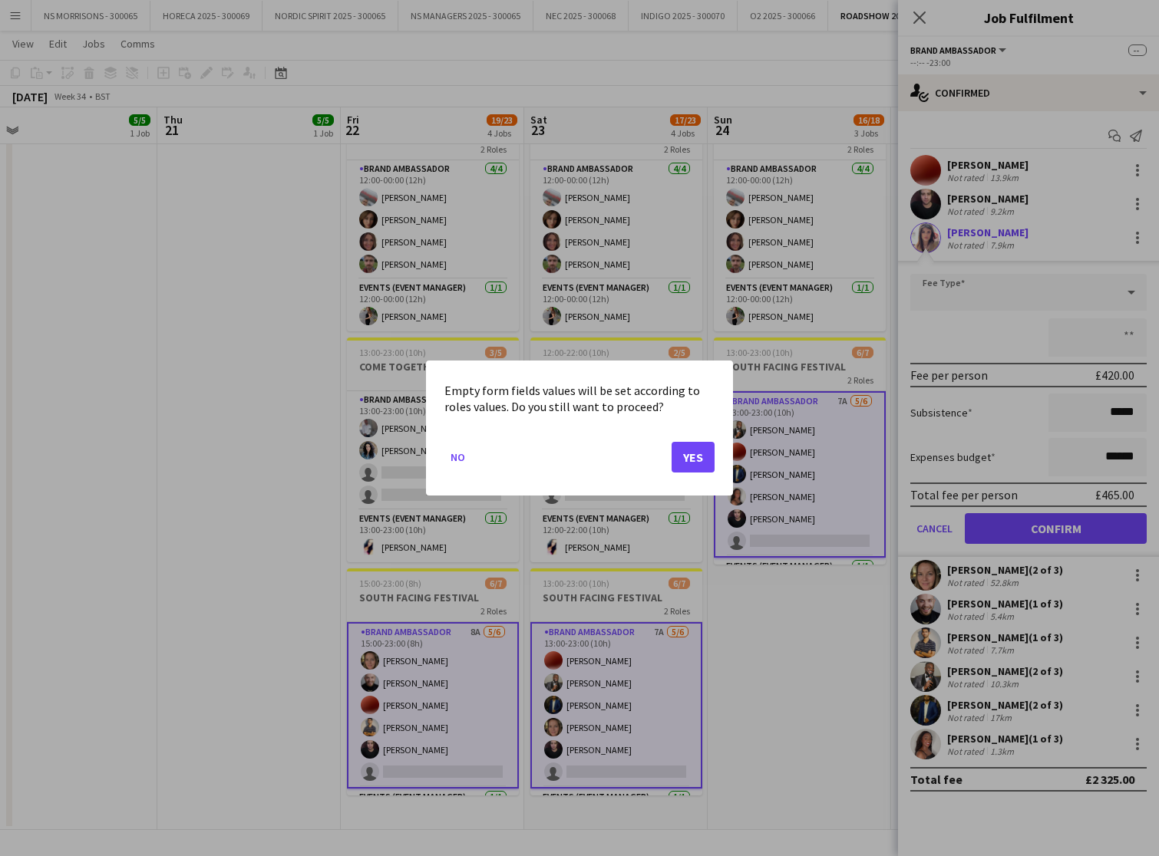
drag, startPoint x: 838, startPoint y: 635, endPoint x: 797, endPoint y: 599, distance: 54.9
click at [837, 635] on div at bounding box center [579, 428] width 1159 height 856
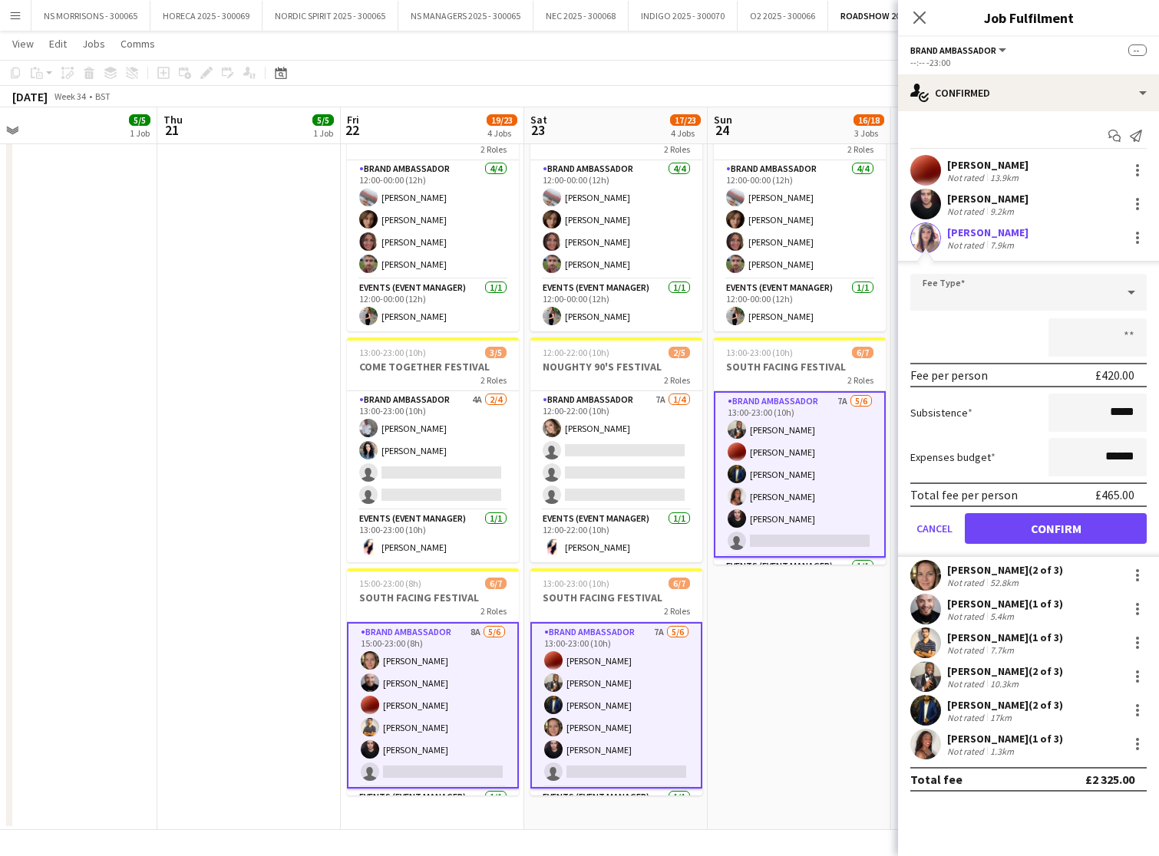
click at [1018, 529] on button "Confirm" at bounding box center [1056, 528] width 182 height 31
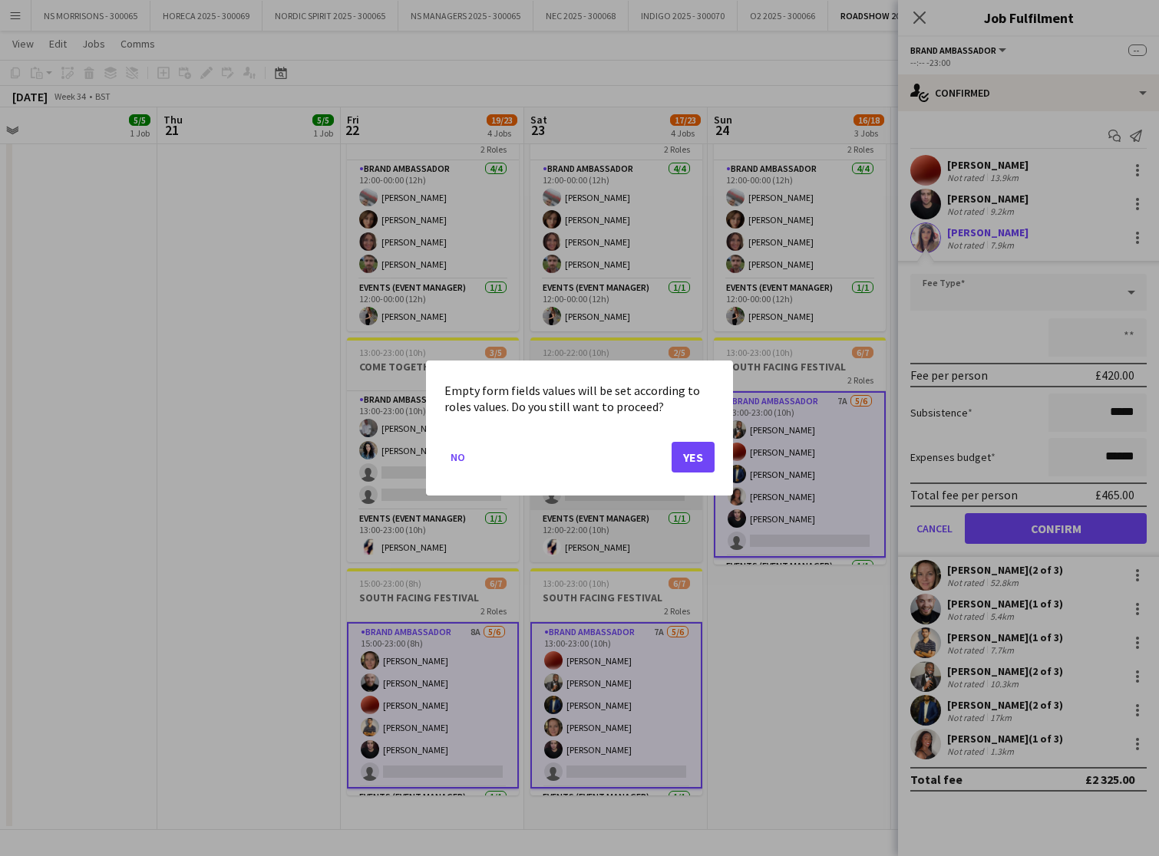
click at [686, 463] on button "Yes" at bounding box center [692, 457] width 43 height 31
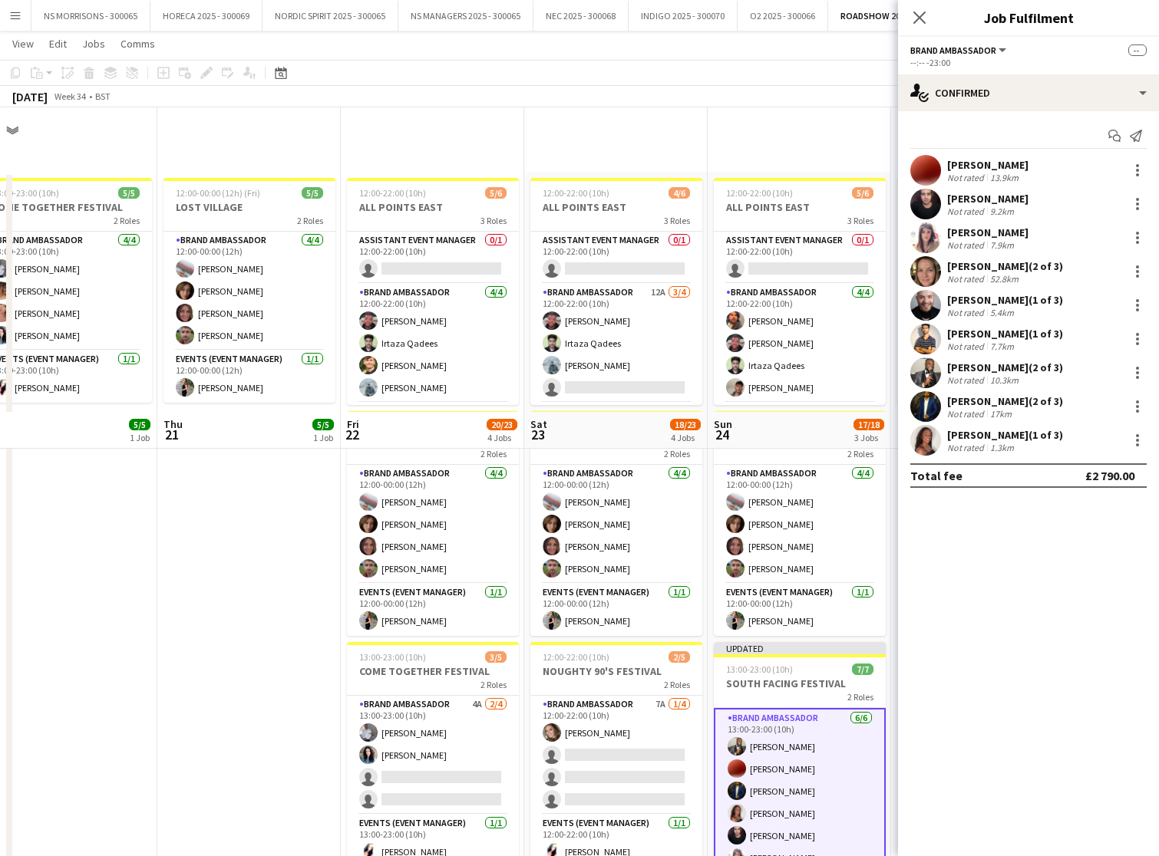
scroll to position [305, 0]
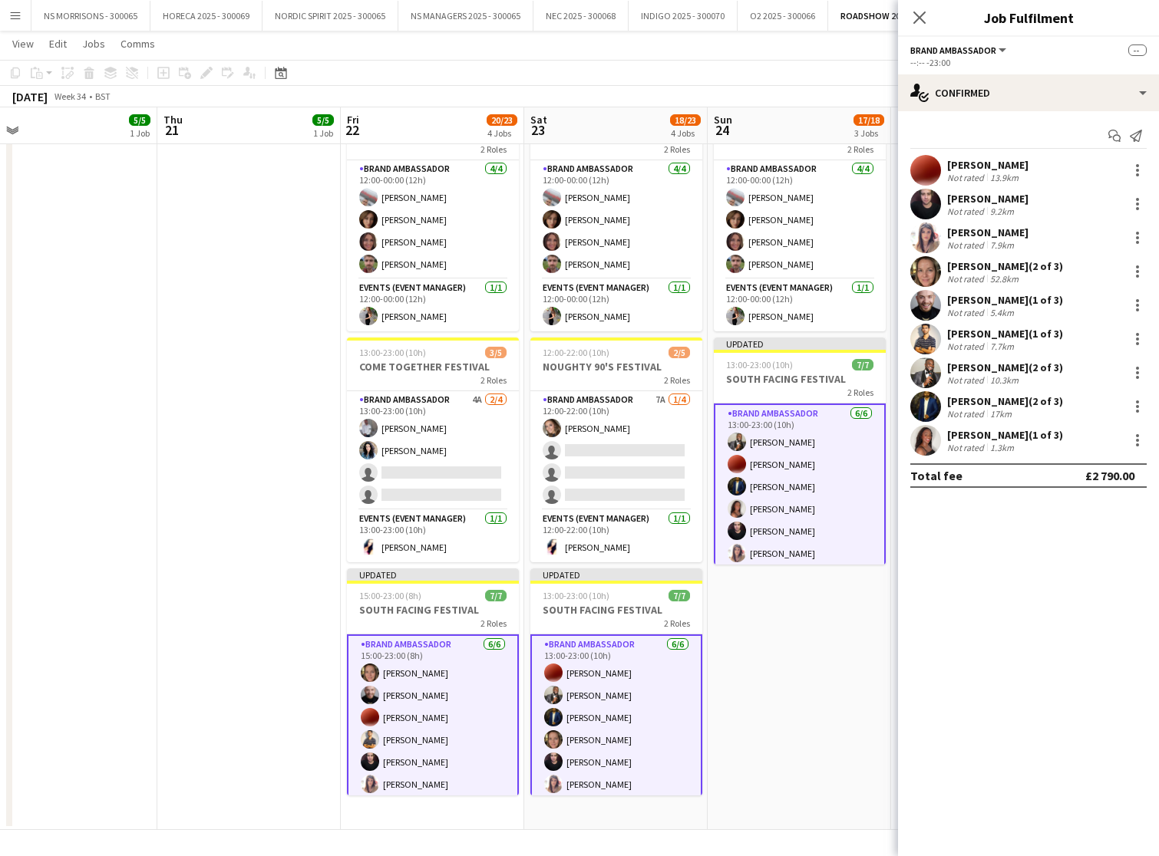
click at [773, 638] on app-date-cell "12:00-22:00 (10h) 5/6 ALL POINTS EAST 3 Roles Assistant Event Manager 0/1 12:00…" at bounding box center [798, 348] width 183 height 963
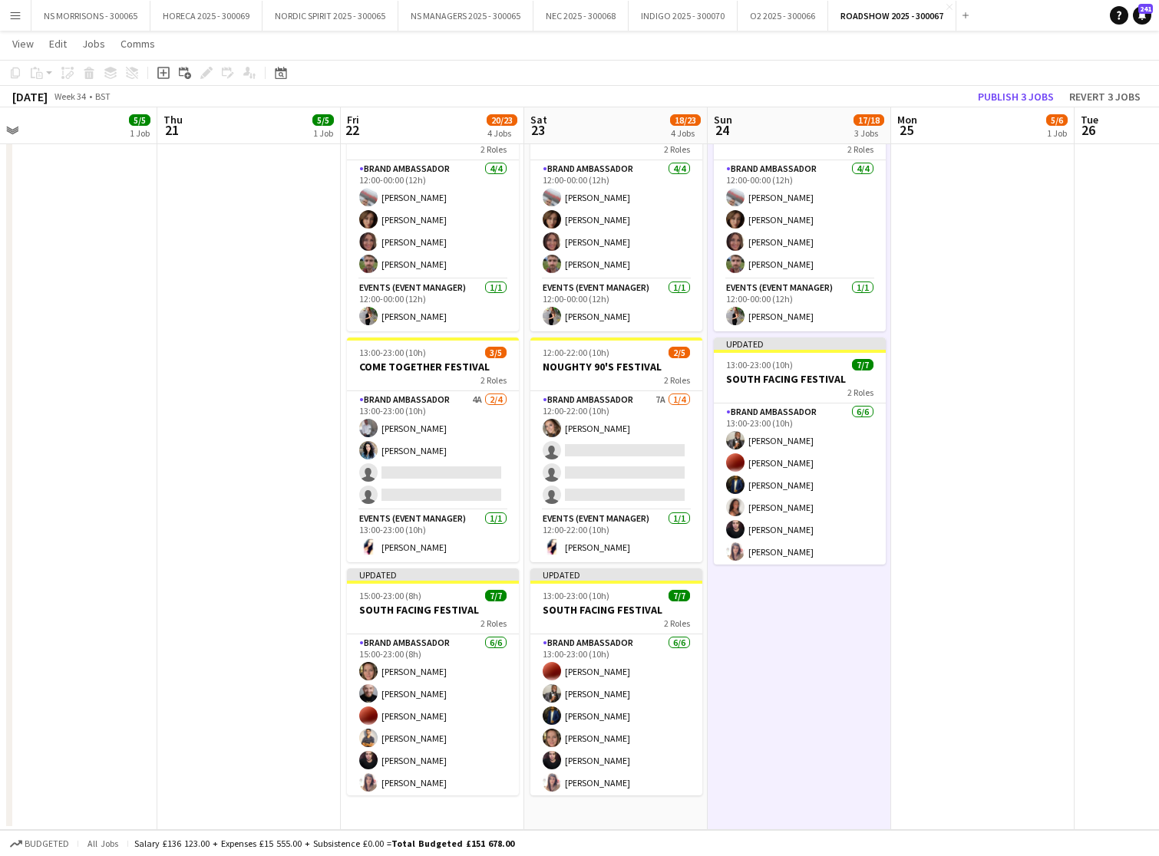
drag, startPoint x: 997, startPoint y: 99, endPoint x: 936, endPoint y: 123, distance: 65.1
click at [997, 99] on button "Publish 3 jobs" at bounding box center [1015, 97] width 88 height 20
